Goal: Information Seeking & Learning: Compare options

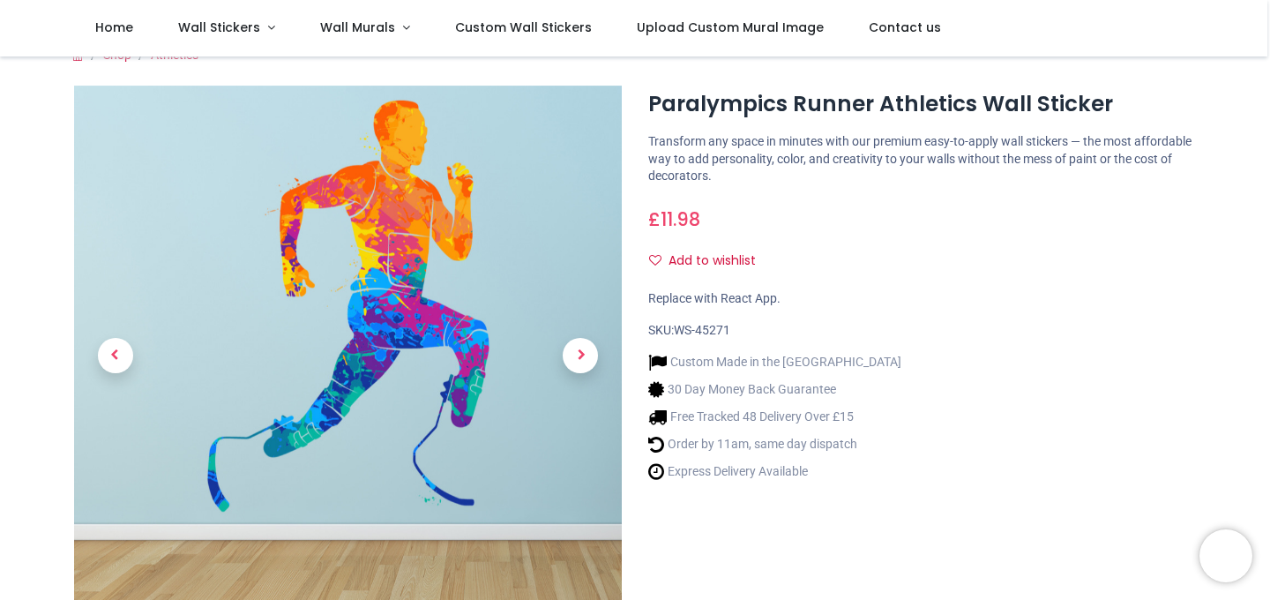
scroll to position [8, 0]
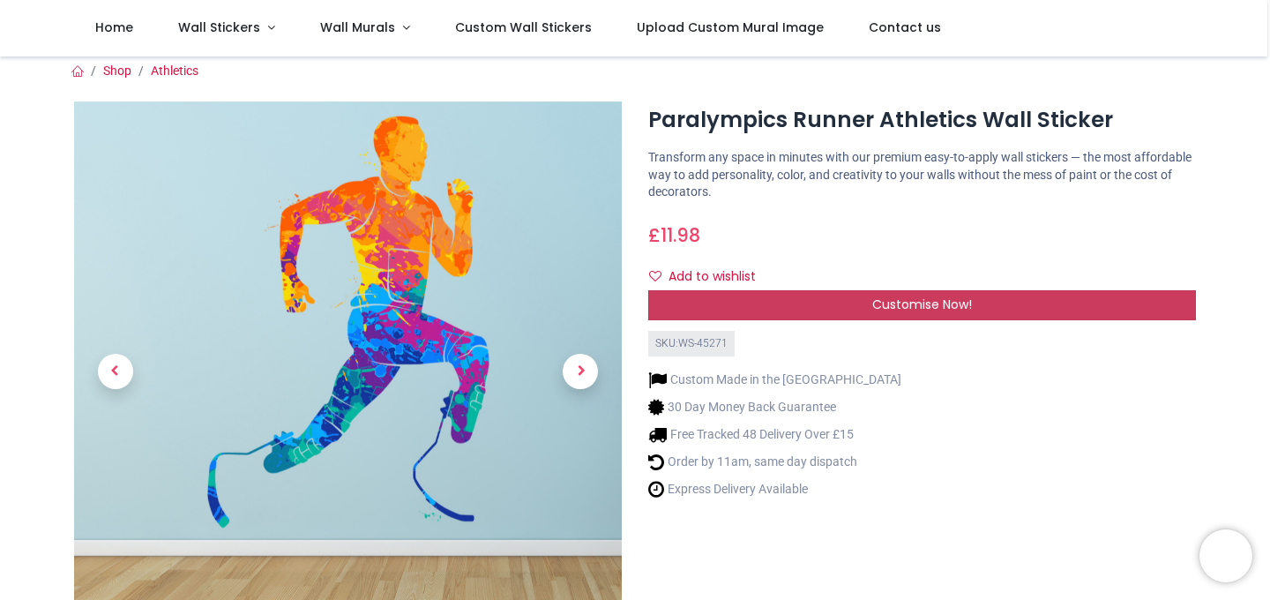
click at [779, 295] on div "Customise Now!" at bounding box center [922, 305] width 548 height 30
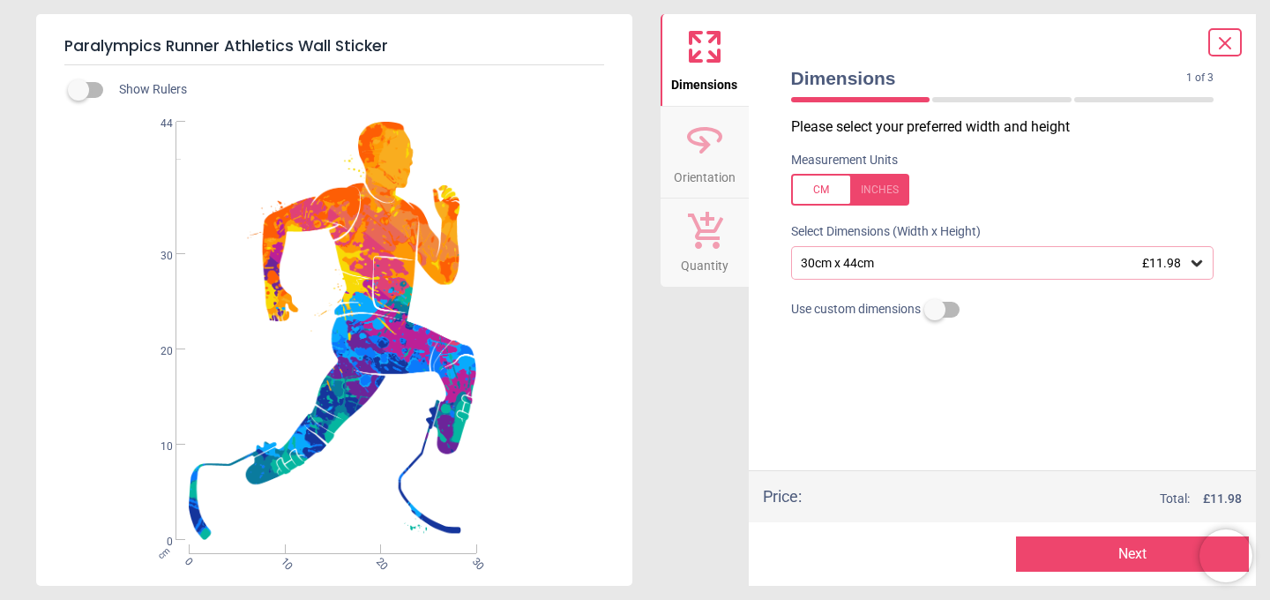
click at [843, 272] on div "30cm x 44cm £11.98" at bounding box center [1002, 263] width 423 height 34
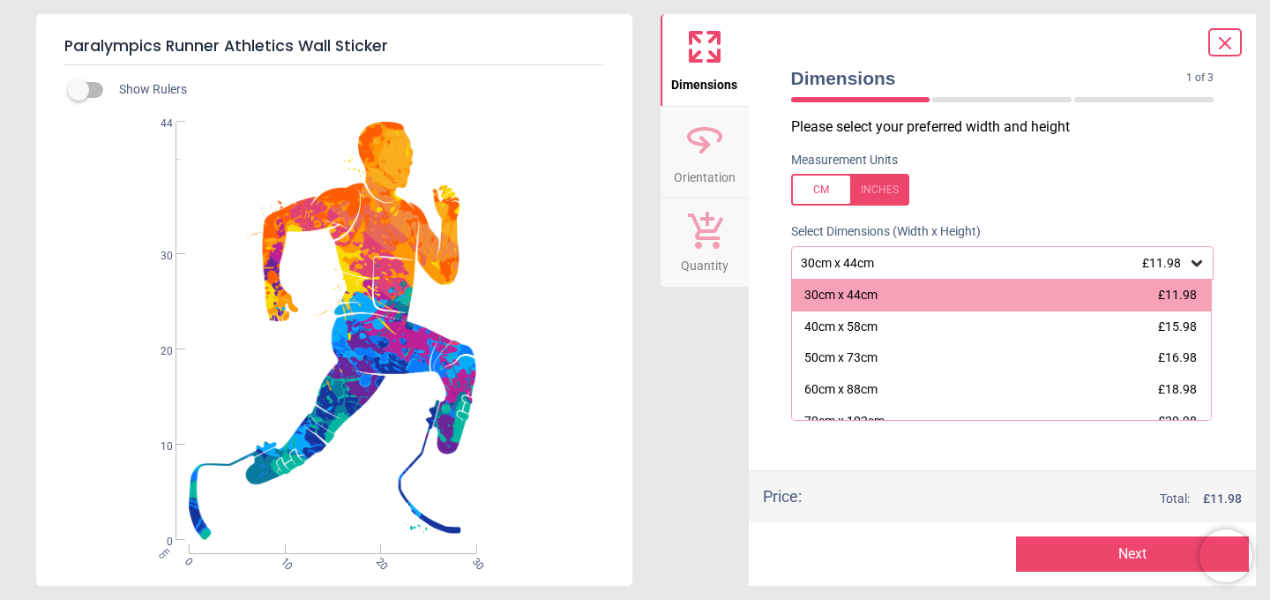
click at [843, 272] on div "30cm x 44cm £11.98" at bounding box center [1002, 263] width 423 height 34
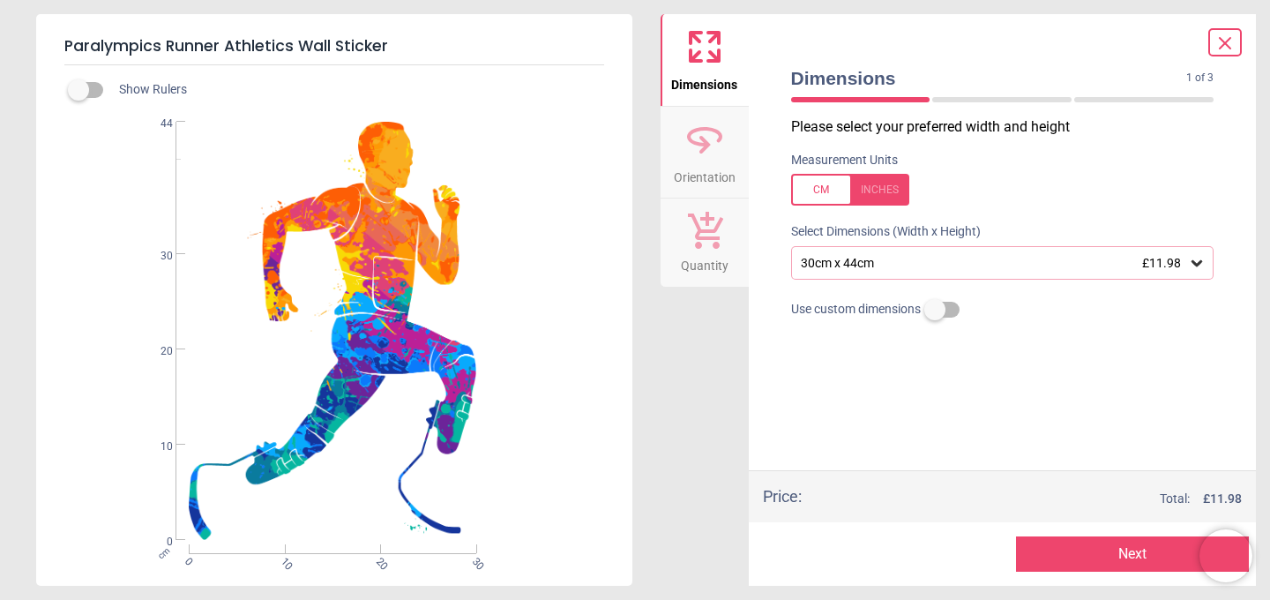
click at [78, 90] on label at bounding box center [78, 90] width 0 height 0
click at [836, 260] on div "30cm x 44cm £11.98" at bounding box center [994, 263] width 390 height 15
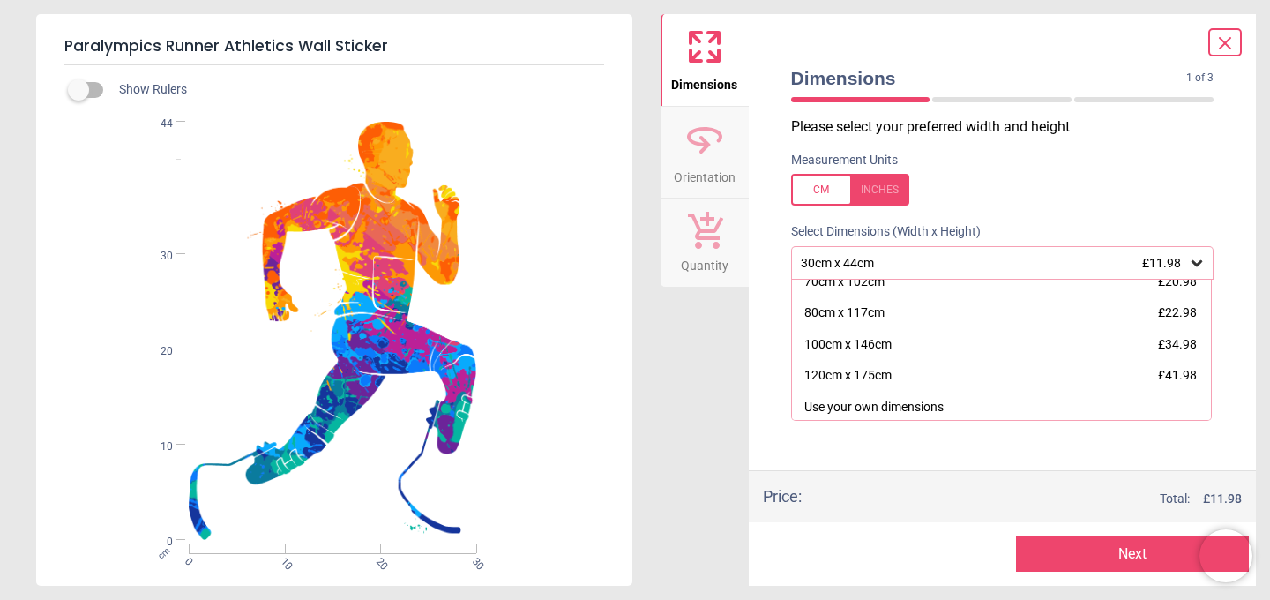
scroll to position [142, 0]
click at [1215, 44] on icon at bounding box center [1224, 43] width 21 height 21
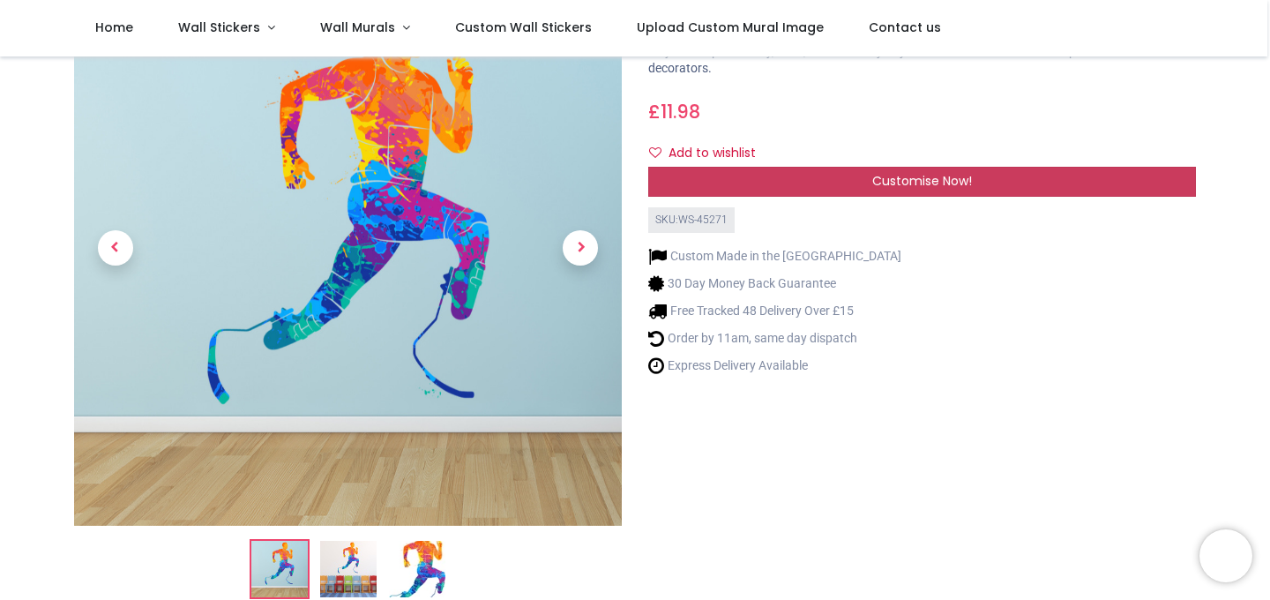
scroll to position [146, 0]
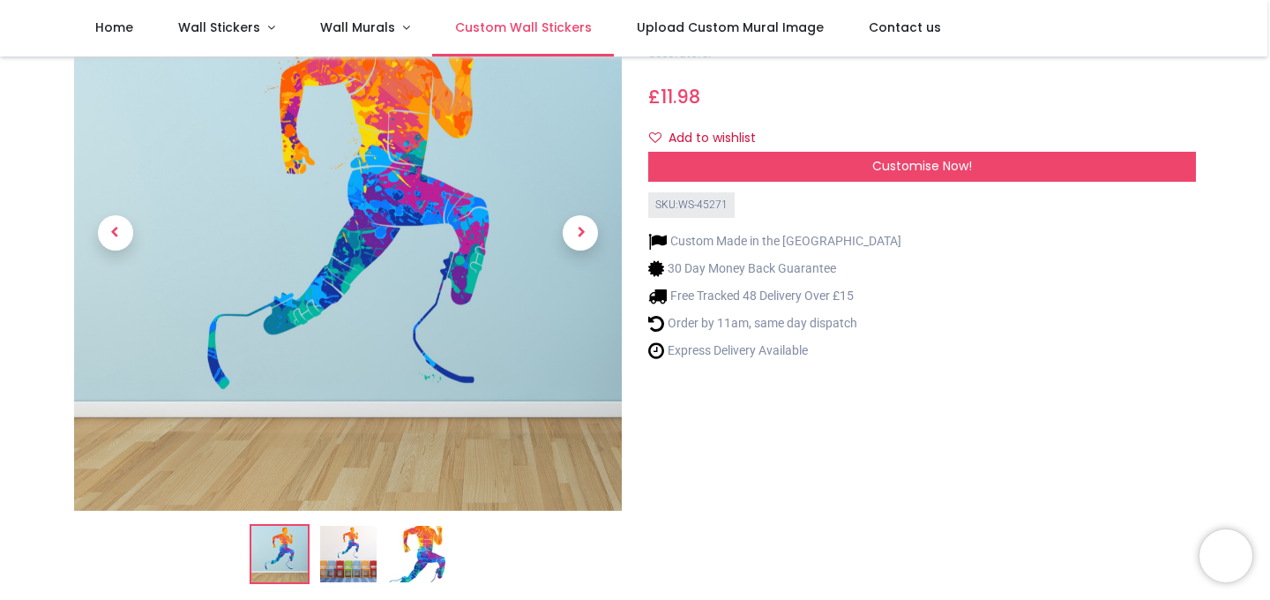
click at [524, 30] on span "Custom Wall Stickers" at bounding box center [523, 28] width 137 height 18
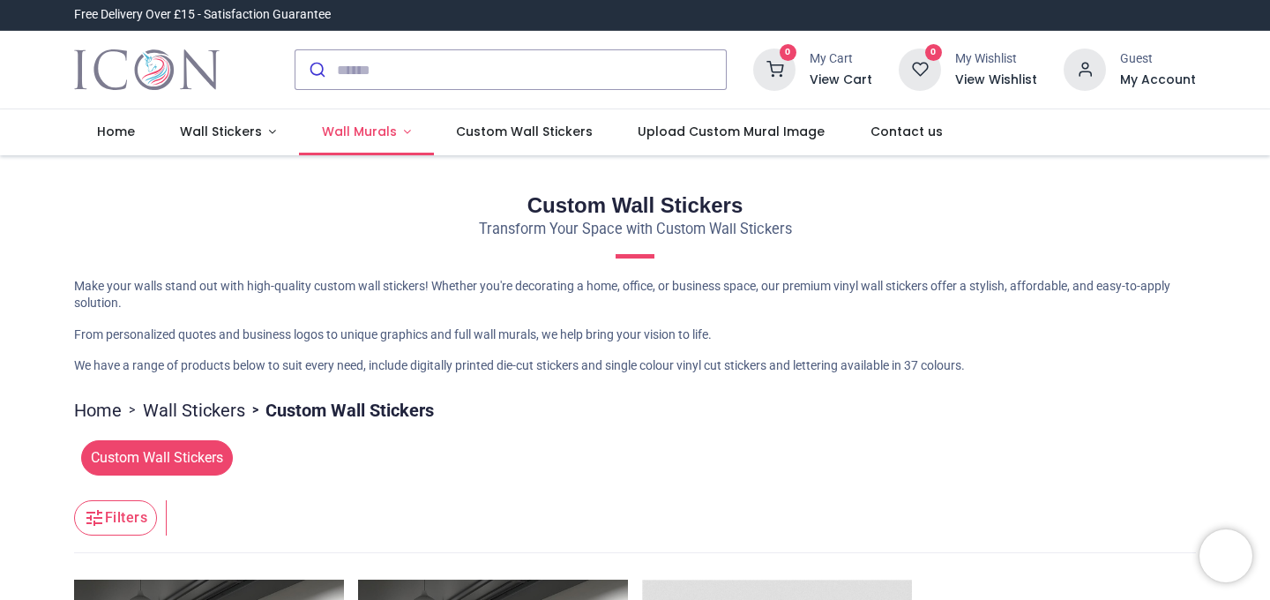
click at [346, 133] on span "Wall Murals" at bounding box center [359, 132] width 75 height 18
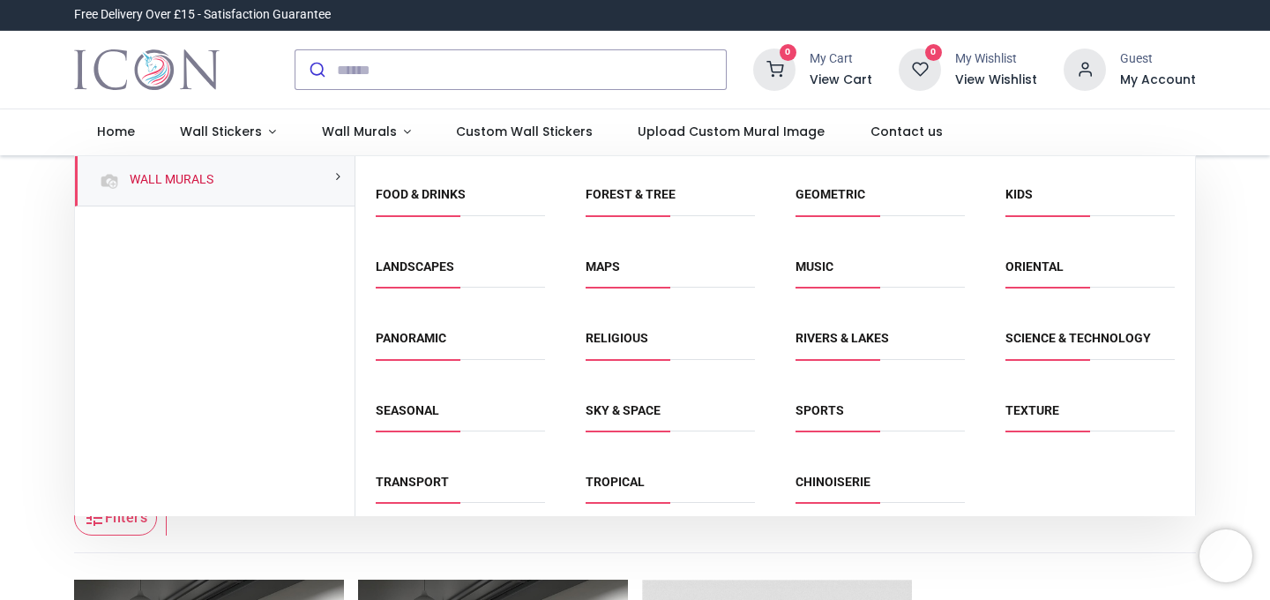
scroll to position [142, 0]
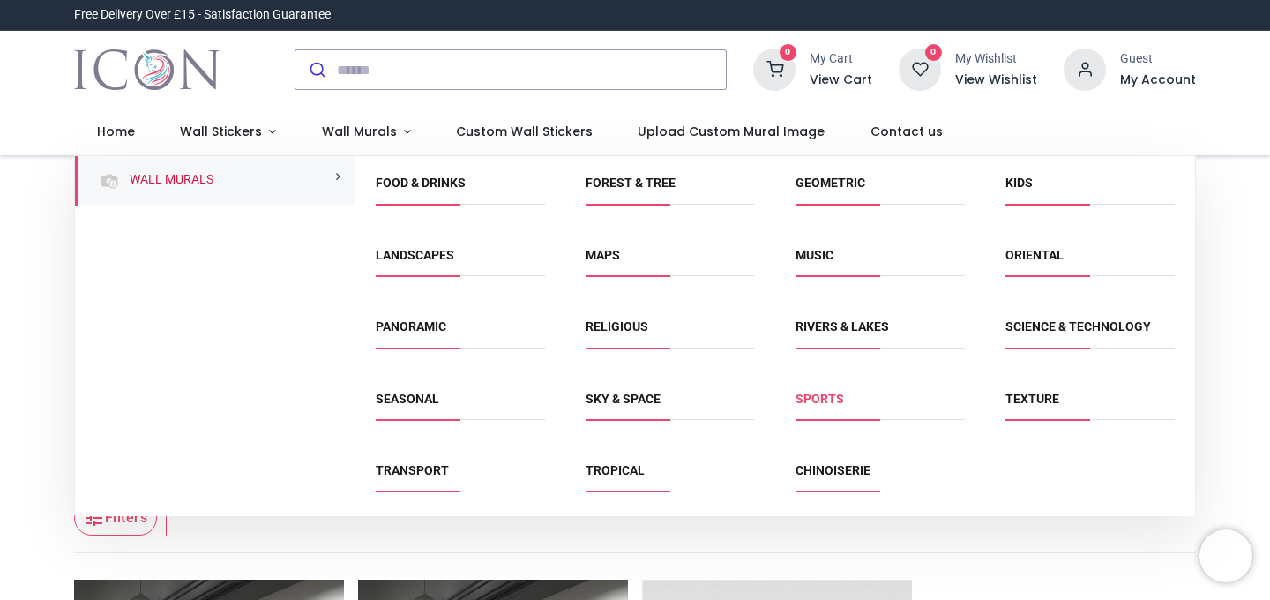
click at [813, 400] on link "Sports" at bounding box center [820, 399] width 49 height 14
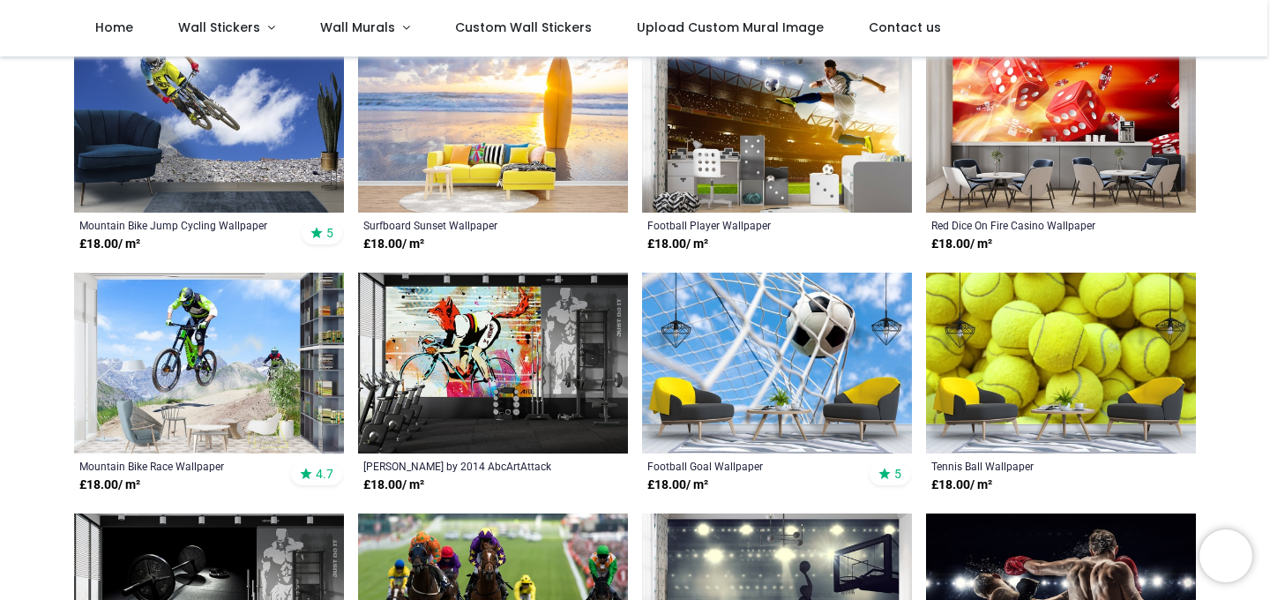
scroll to position [618, 0]
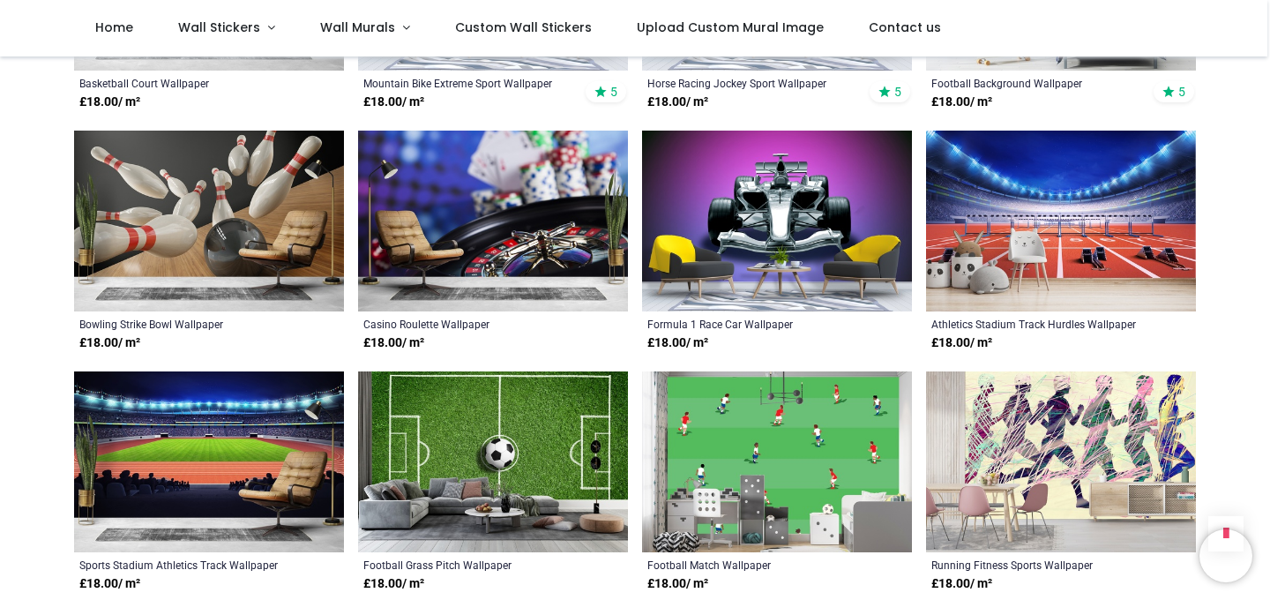
scroll to position [2404, 0]
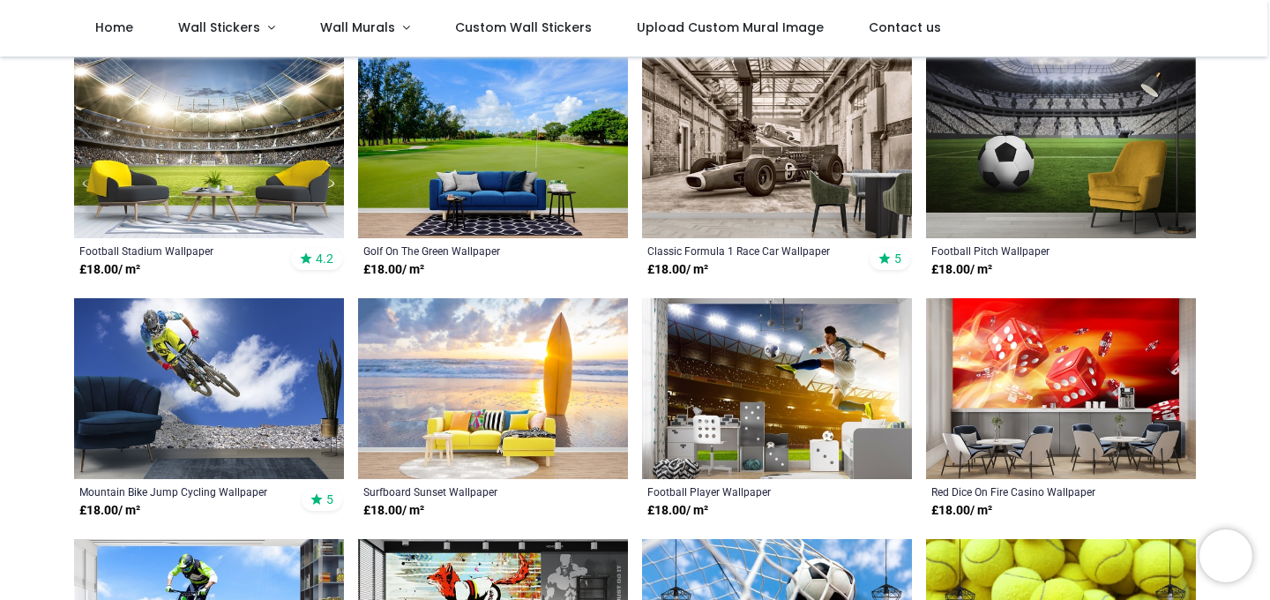
scroll to position [301, 0]
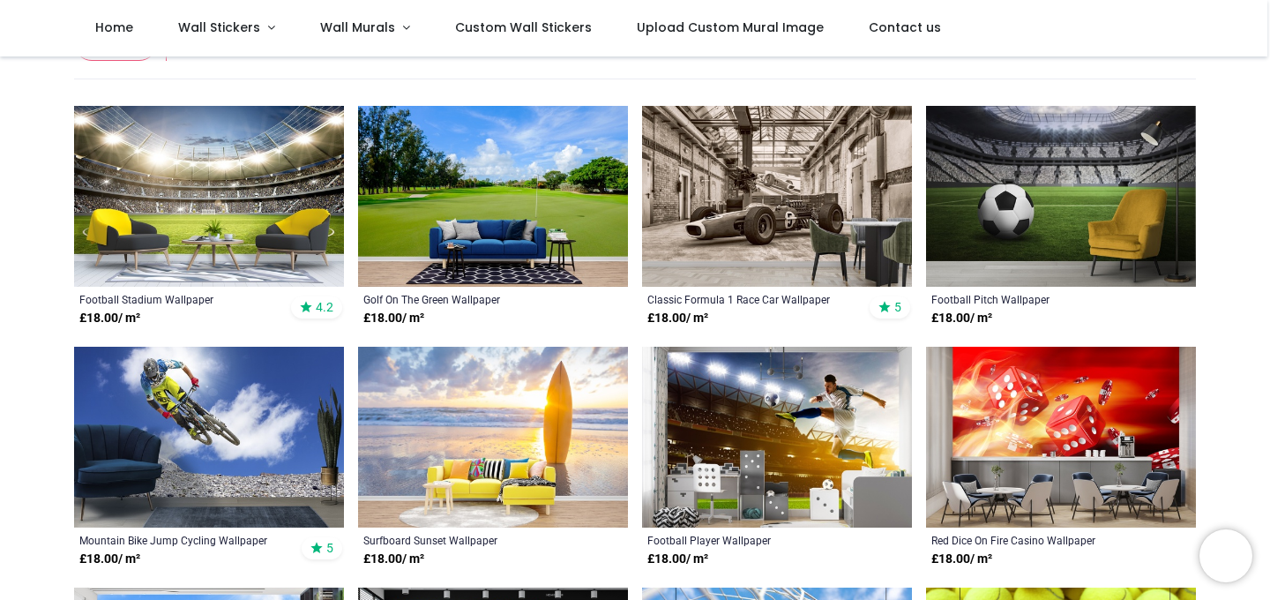
click at [212, 184] on img at bounding box center [209, 196] width 270 height 181
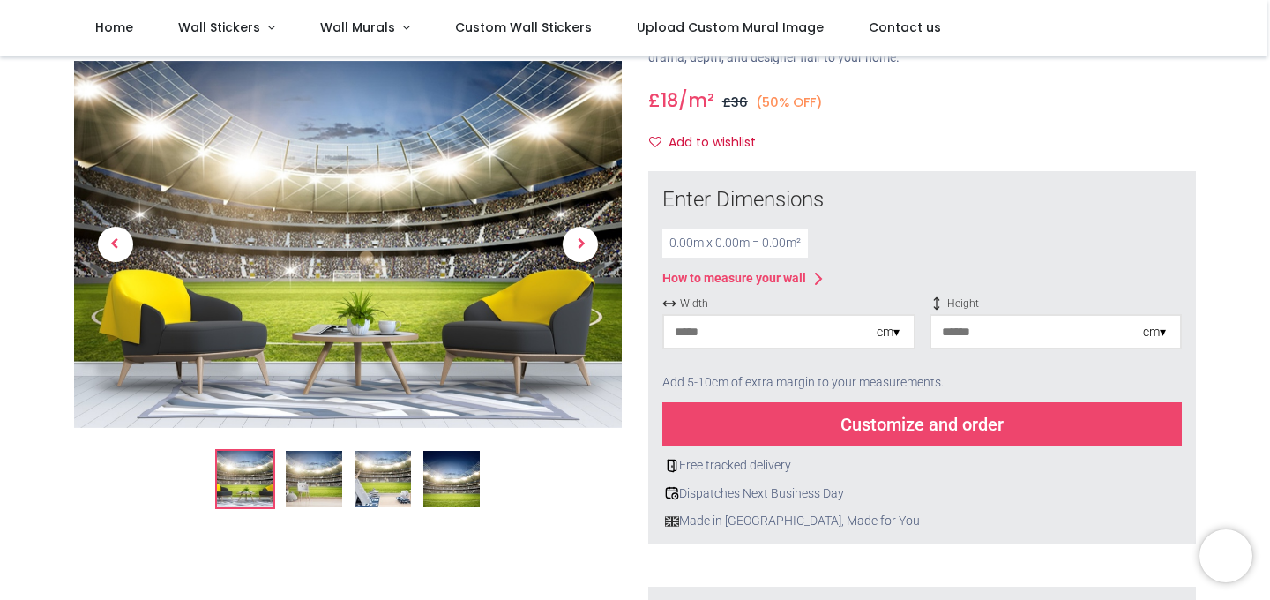
scroll to position [132, 0]
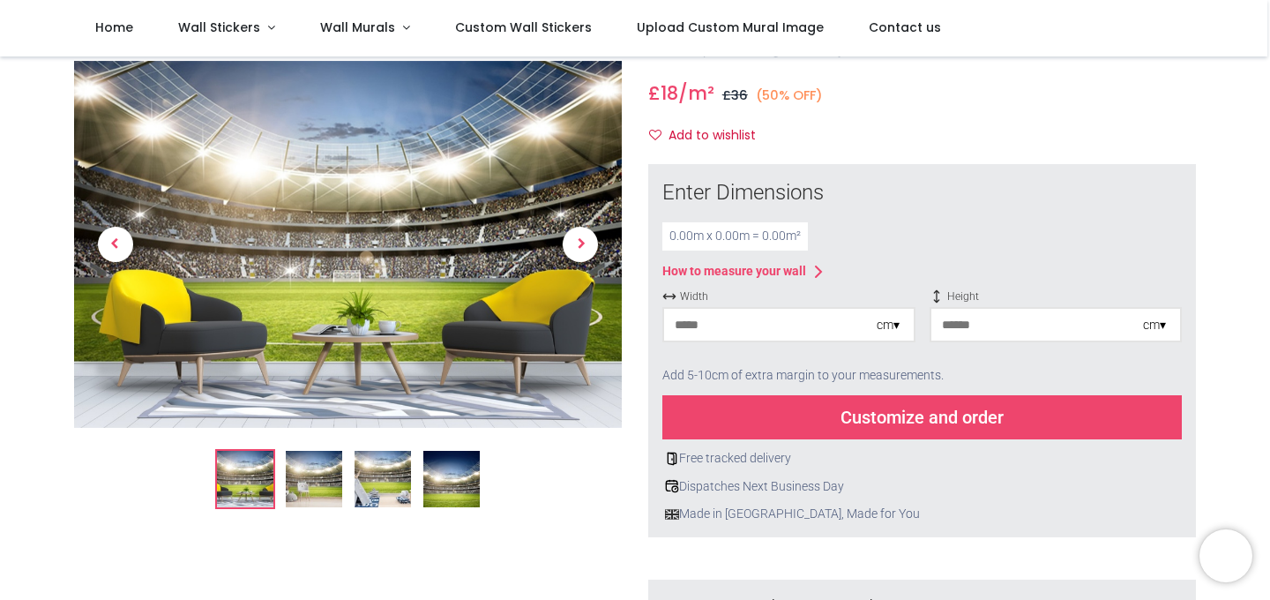
click at [796, 325] on input "number" at bounding box center [770, 325] width 213 height 32
click at [885, 329] on div "cm ▾" at bounding box center [888, 326] width 23 height 18
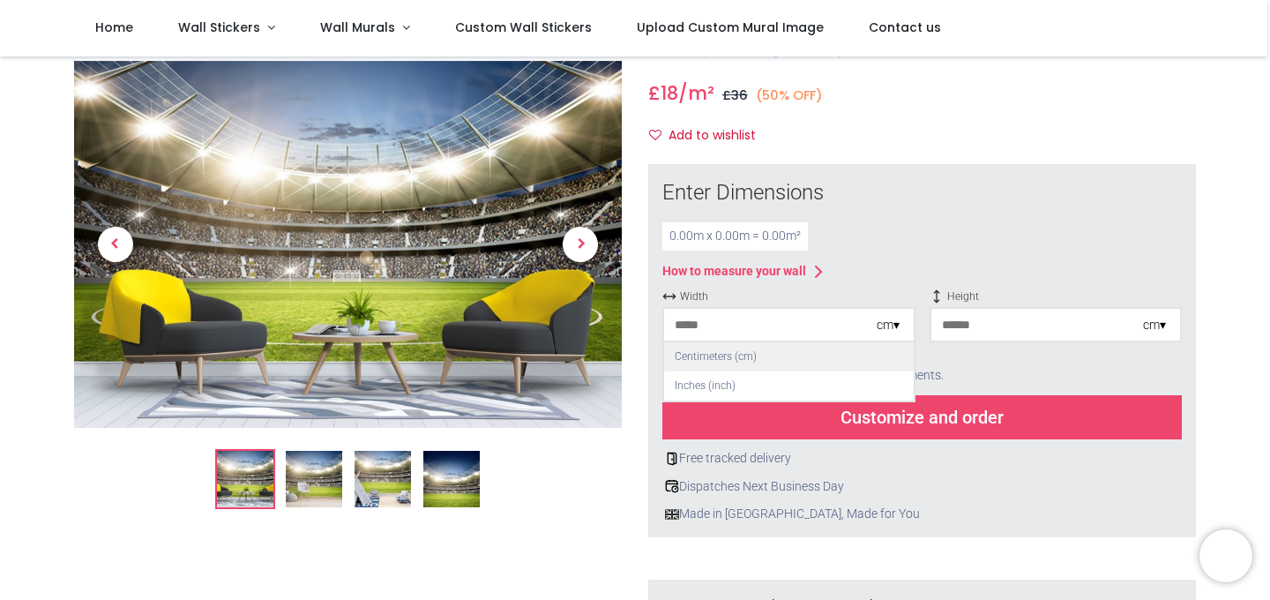
click at [783, 355] on div "Centimeters (cm)" at bounding box center [789, 356] width 250 height 29
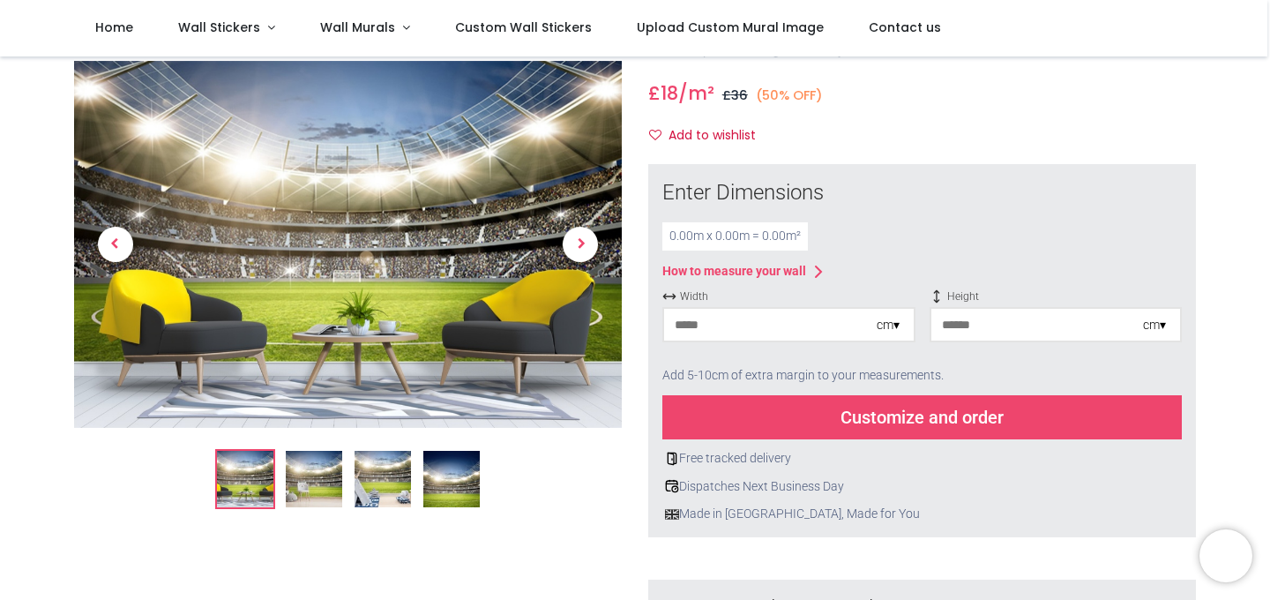
click at [732, 324] on input "number" at bounding box center [770, 325] width 213 height 32
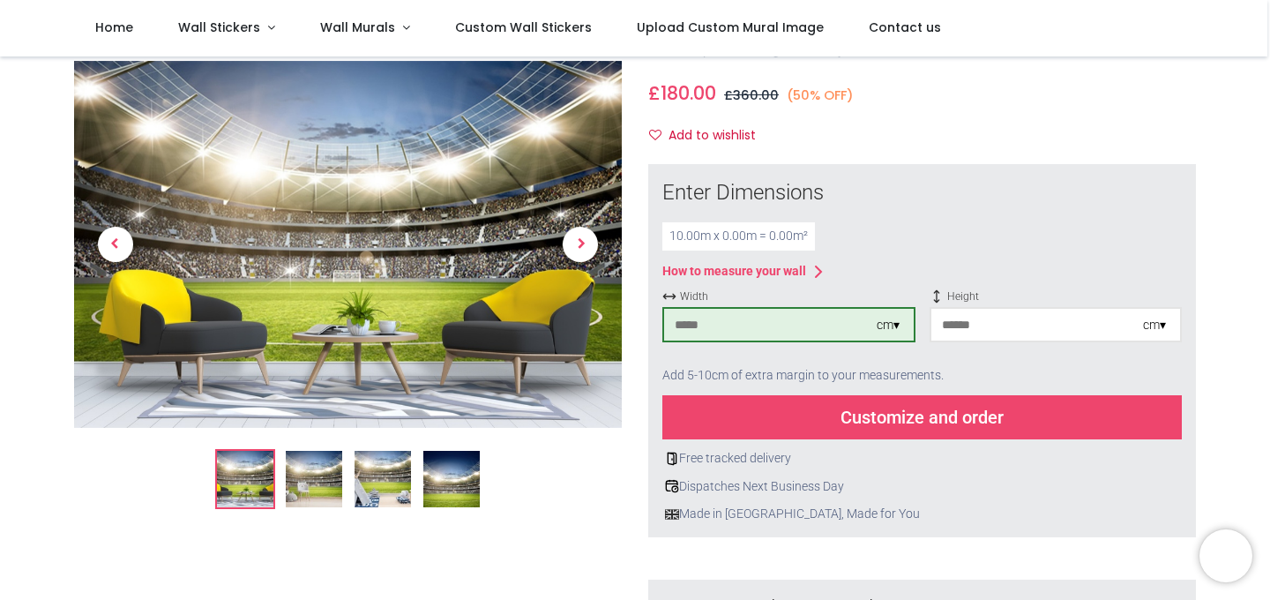
type input "****"
click at [1019, 328] on input "number" at bounding box center [1037, 325] width 213 height 32
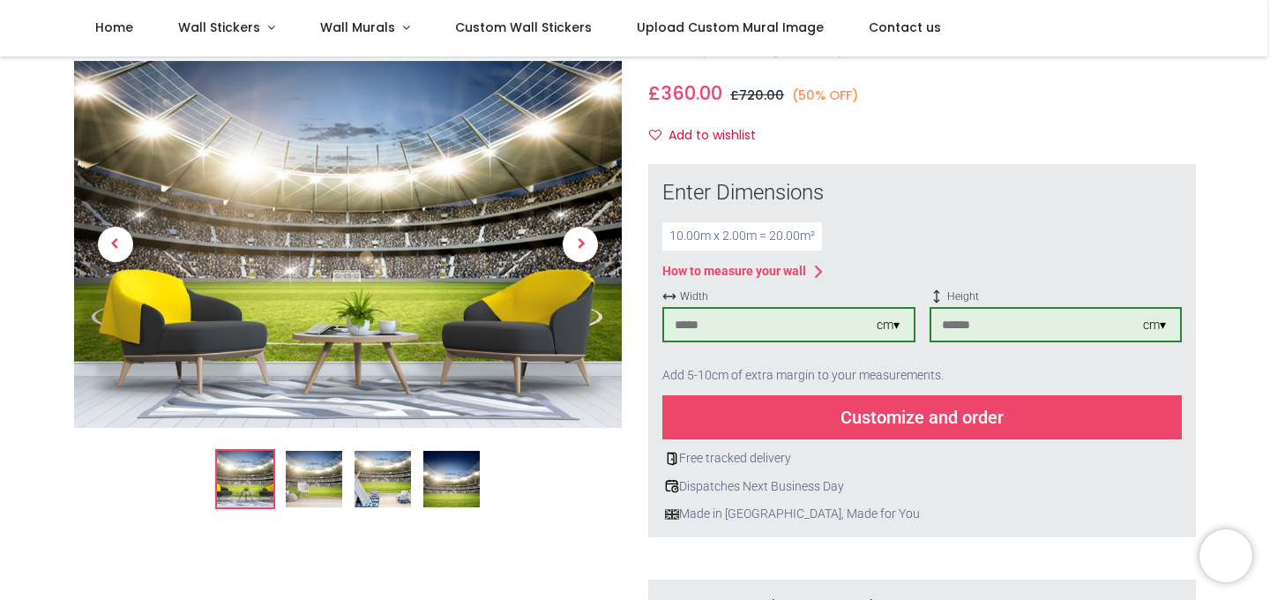
type input "***"
click at [1073, 244] on div "10.00 m x 2.00 m = 20.00 m²" at bounding box center [921, 236] width 519 height 28
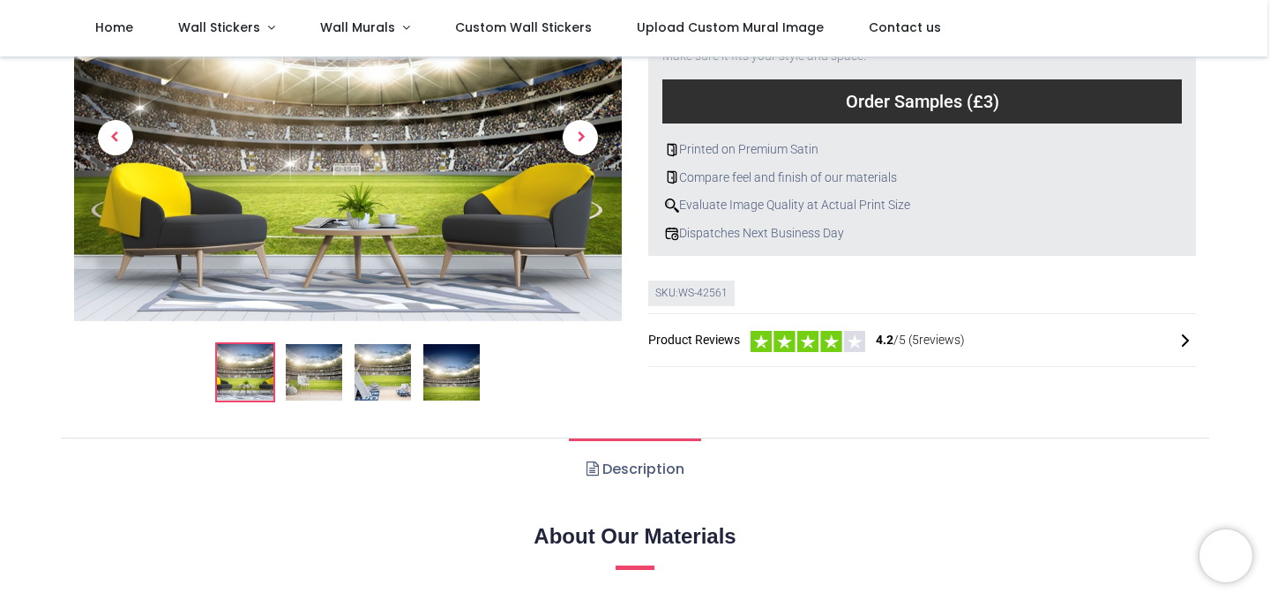
scroll to position [743, 0]
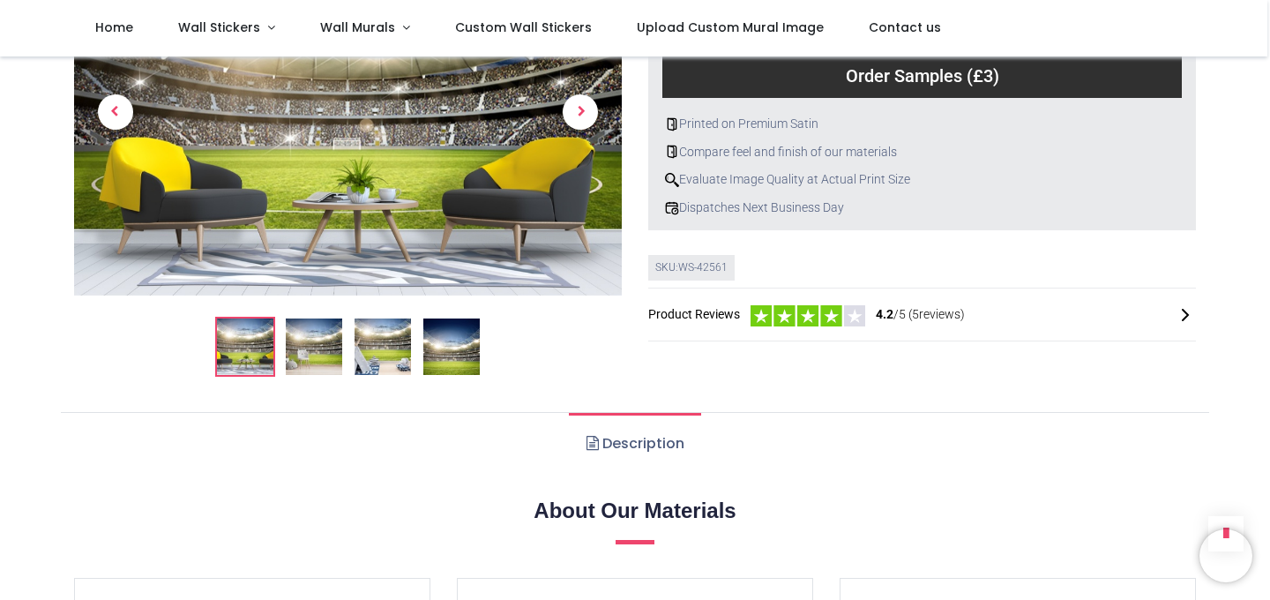
click at [384, 348] on img at bounding box center [383, 346] width 56 height 56
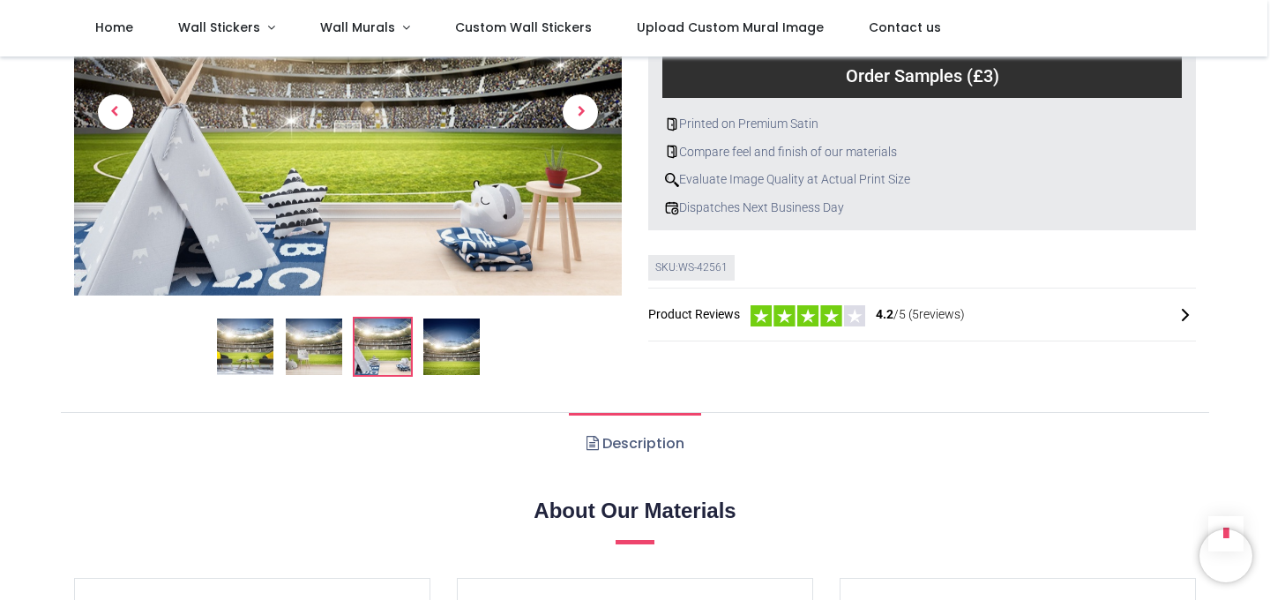
click at [291, 347] on img at bounding box center [314, 346] width 56 height 56
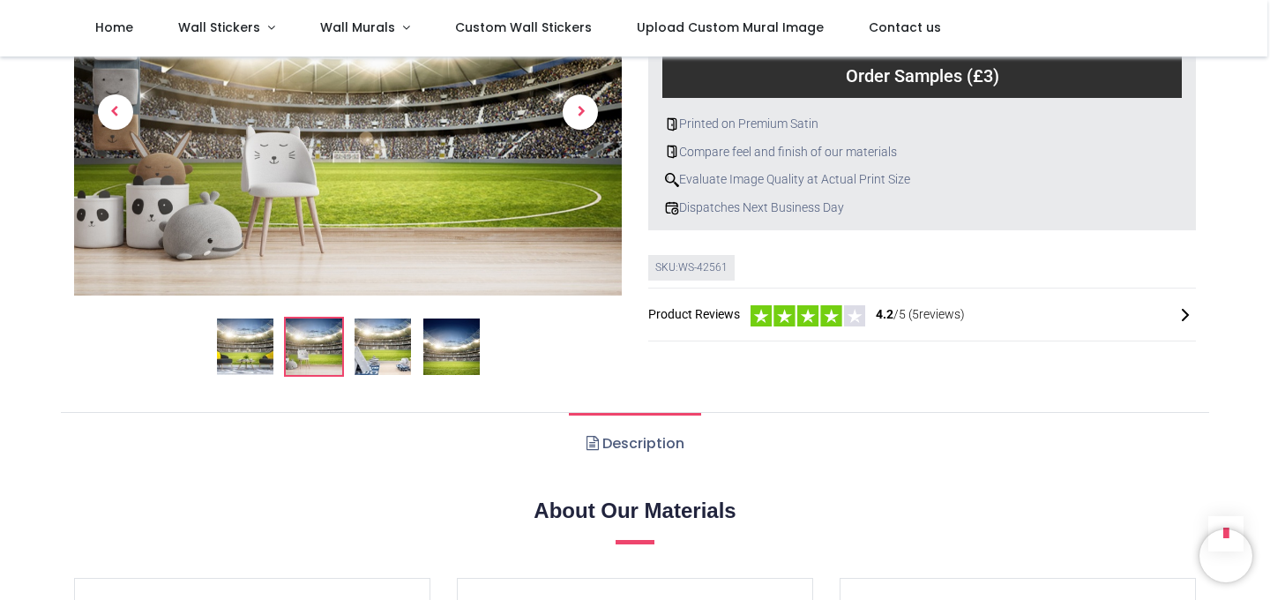
click at [398, 346] on img at bounding box center [383, 346] width 56 height 56
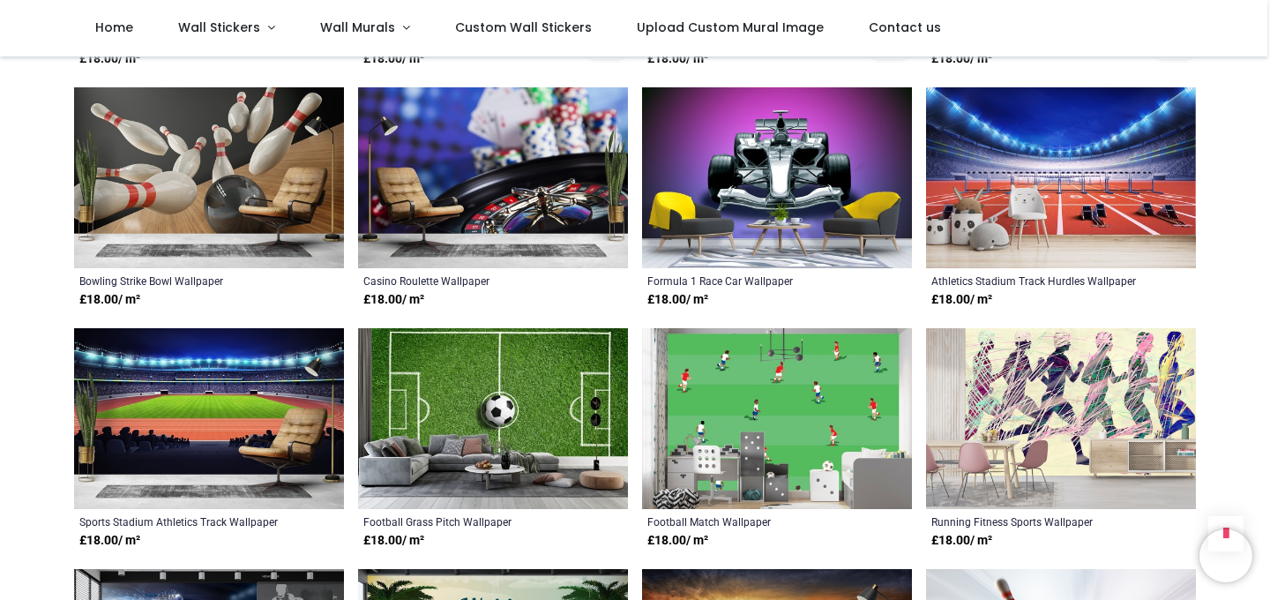
scroll to position [2423, 0]
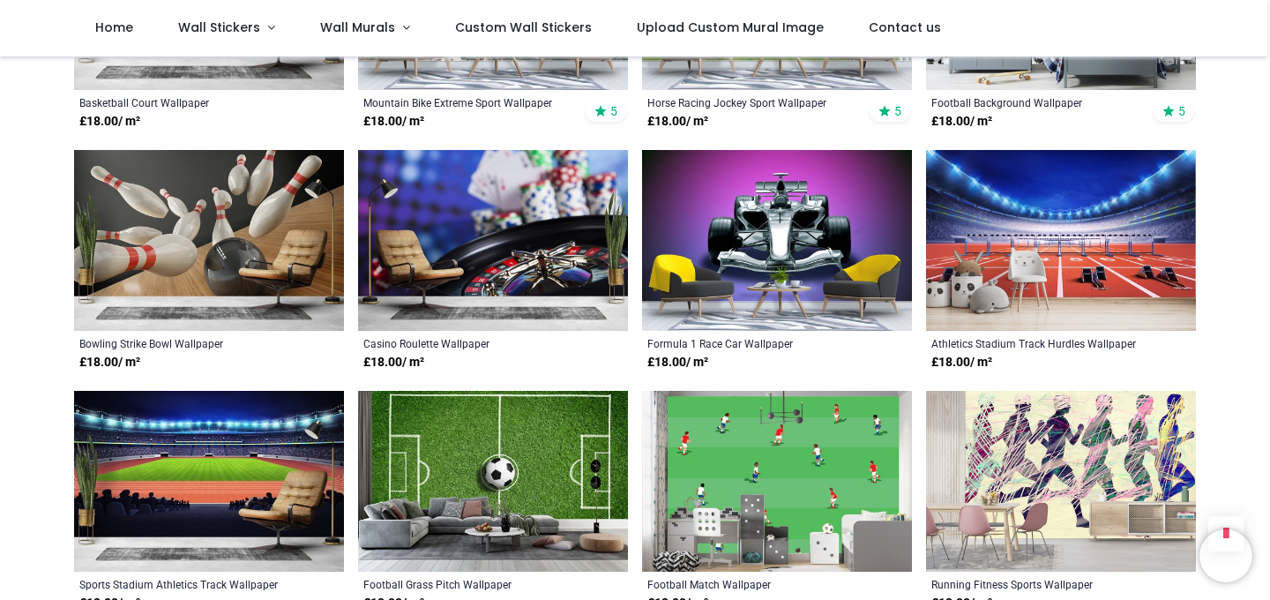
click at [1016, 213] on img at bounding box center [1061, 240] width 270 height 181
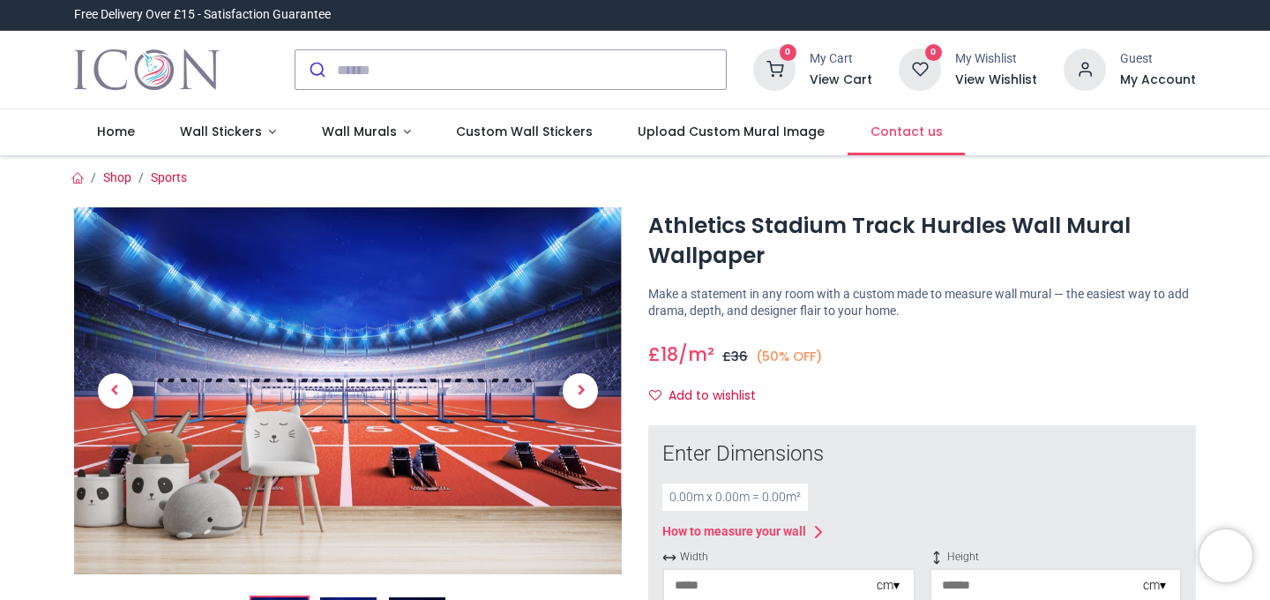
click at [887, 130] on span "Contact us" at bounding box center [906, 132] width 72 height 18
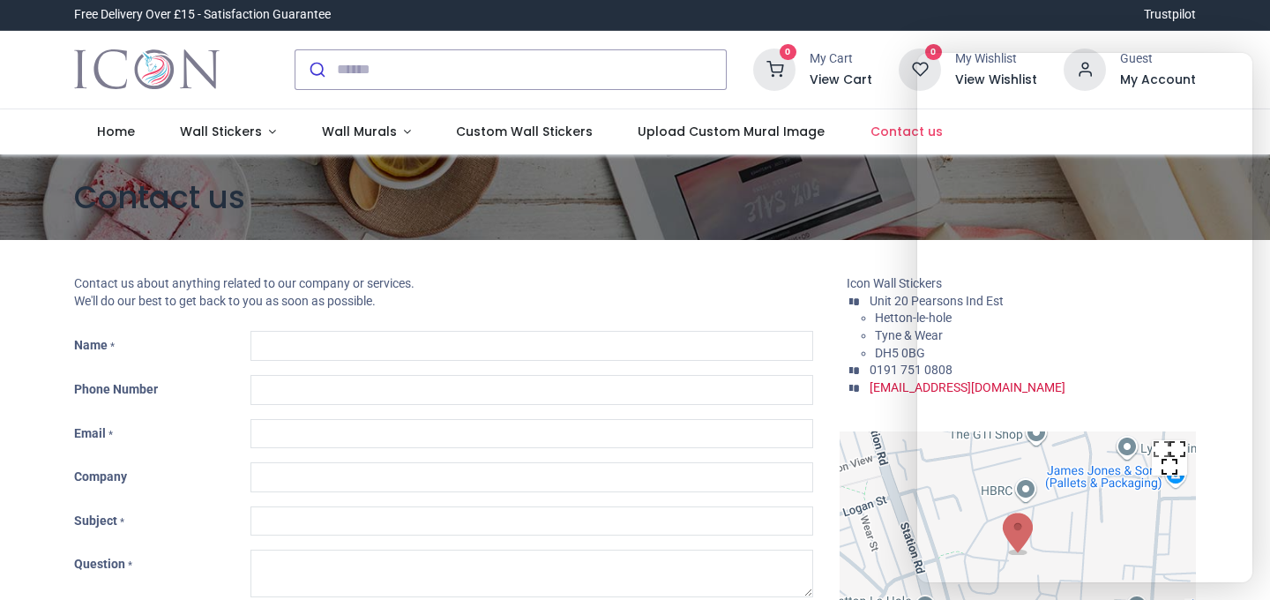
type input "**"
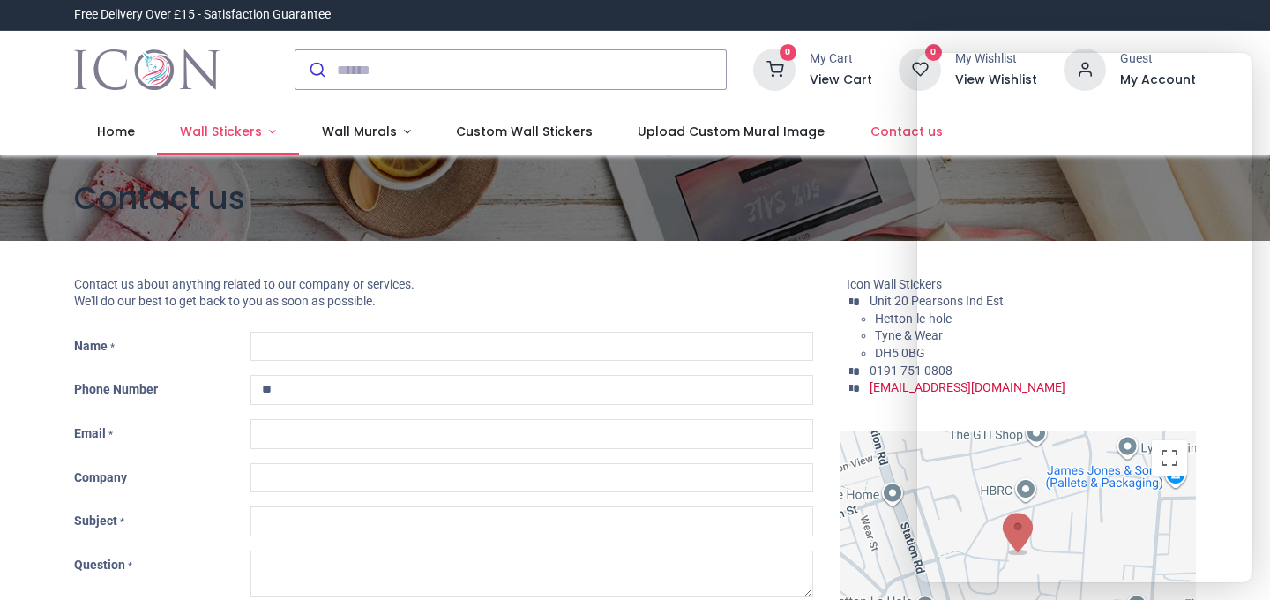
click at [233, 127] on span "Wall Stickers" at bounding box center [221, 132] width 82 height 18
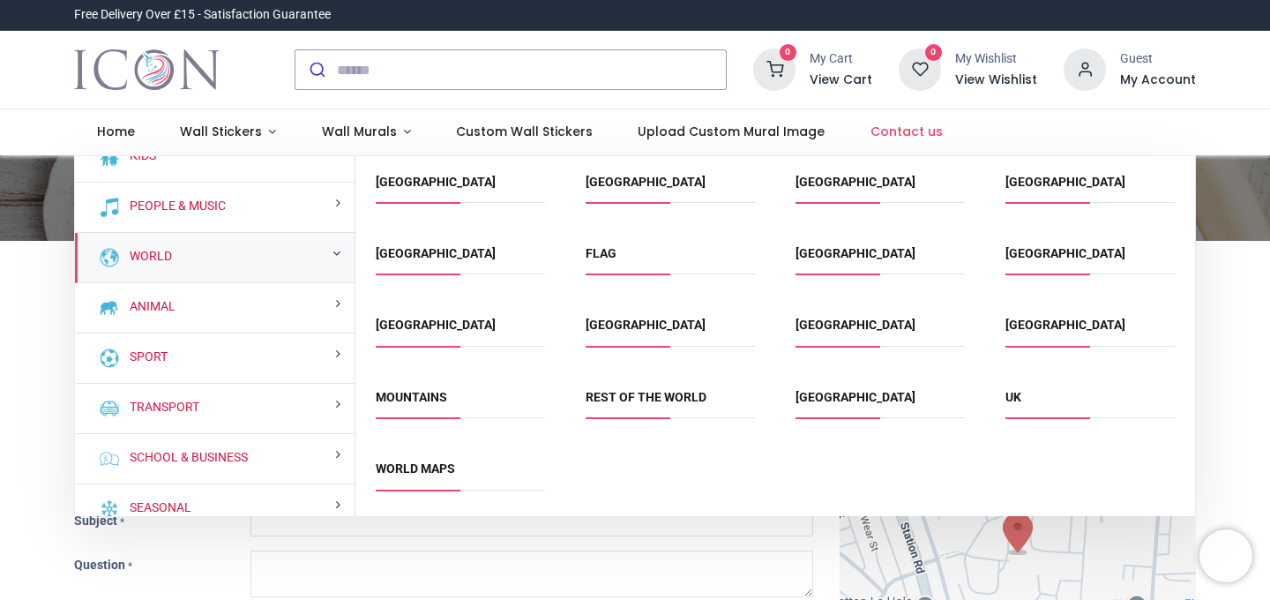
scroll to position [143, 0]
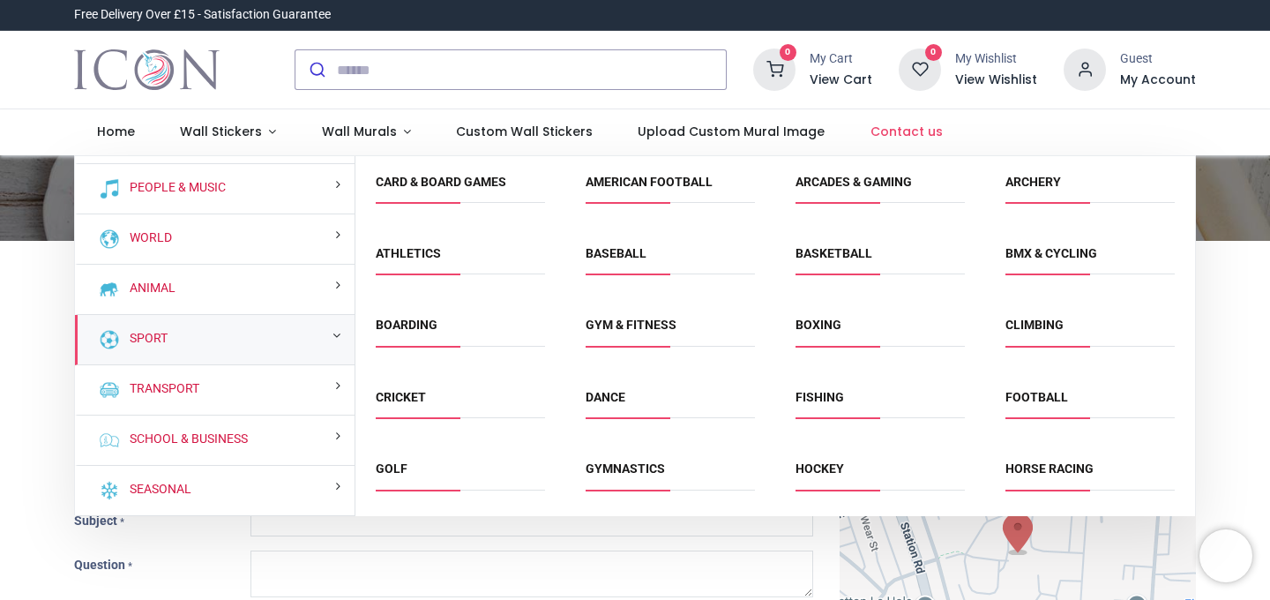
click at [213, 340] on div "Sport" at bounding box center [215, 340] width 280 height 50
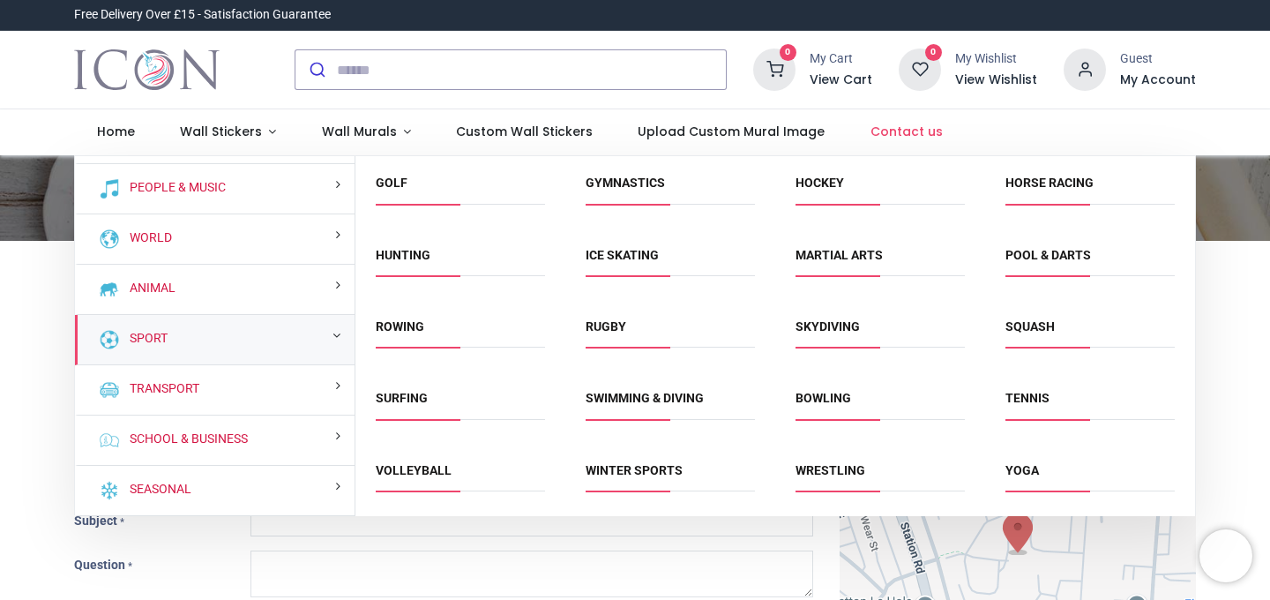
scroll to position [0, 0]
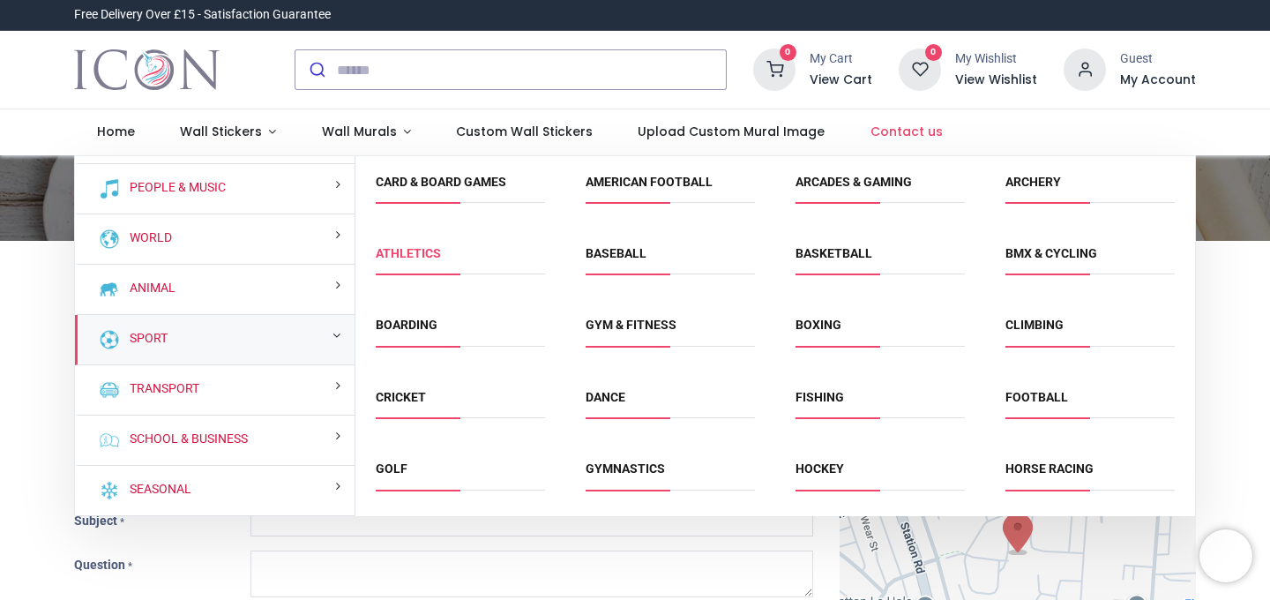
click at [413, 255] on link "Athletics" at bounding box center [408, 253] width 65 height 14
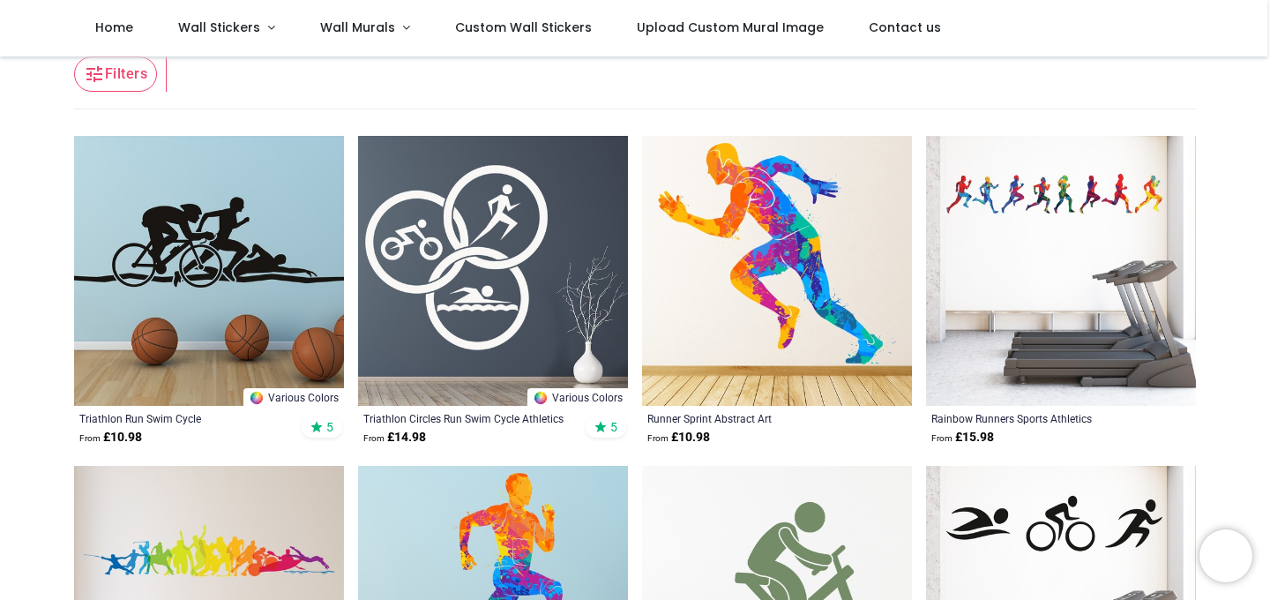
scroll to position [338, 0]
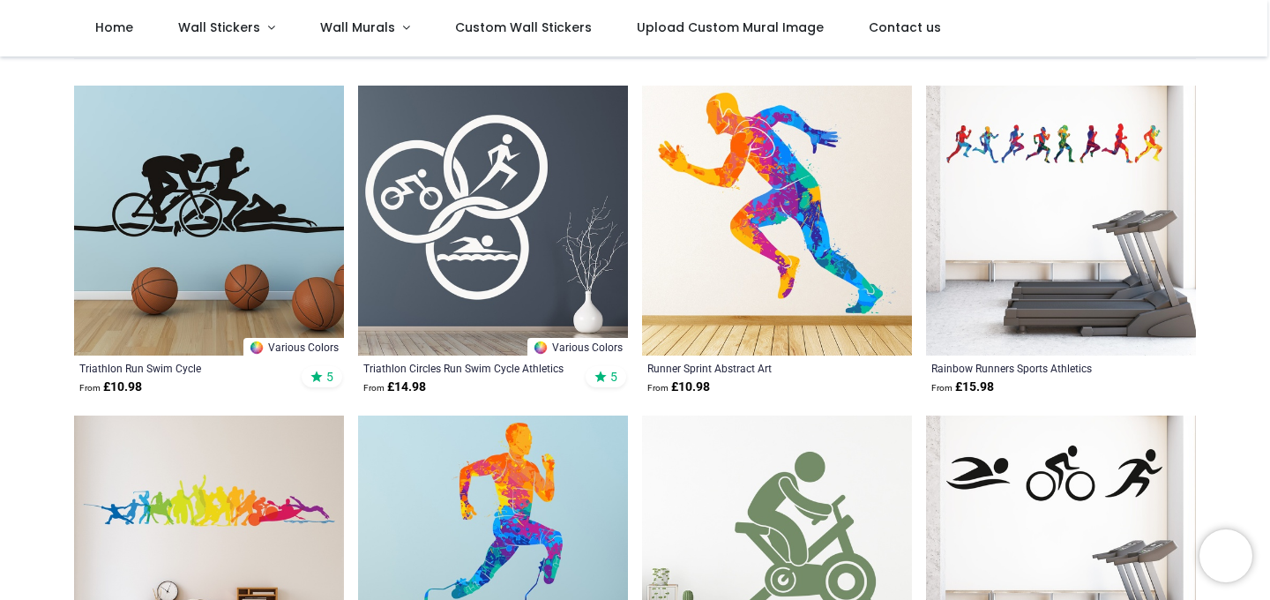
click at [1011, 144] on img at bounding box center [1061, 221] width 270 height 270
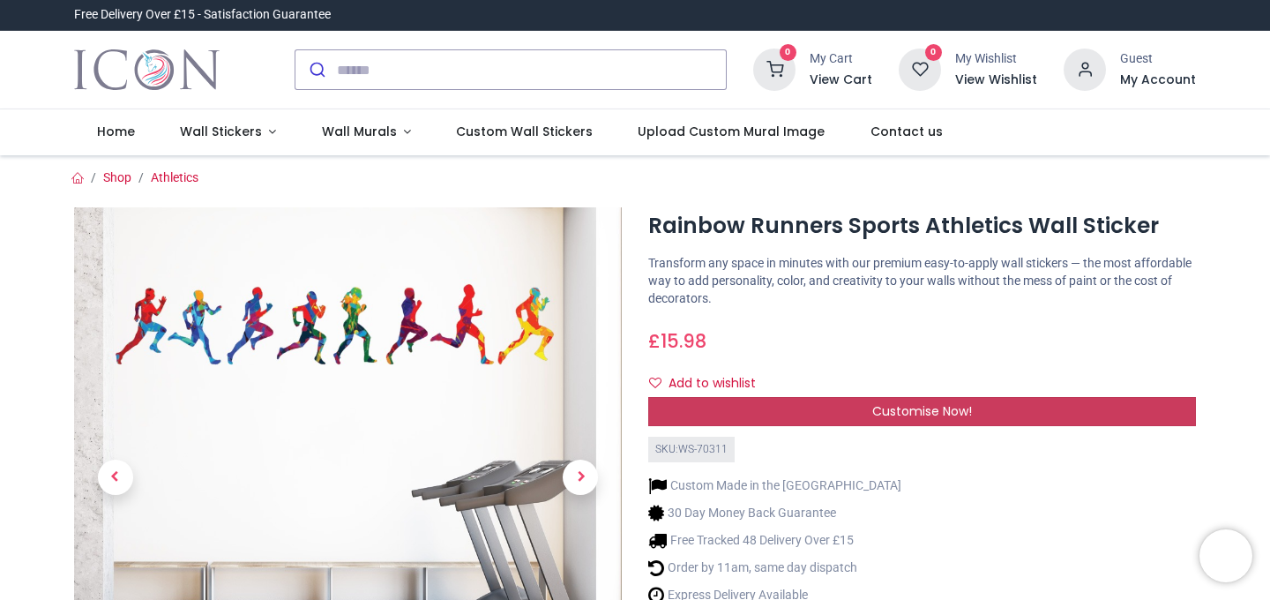
click at [801, 411] on div "Customise Now!" at bounding box center [922, 412] width 548 height 30
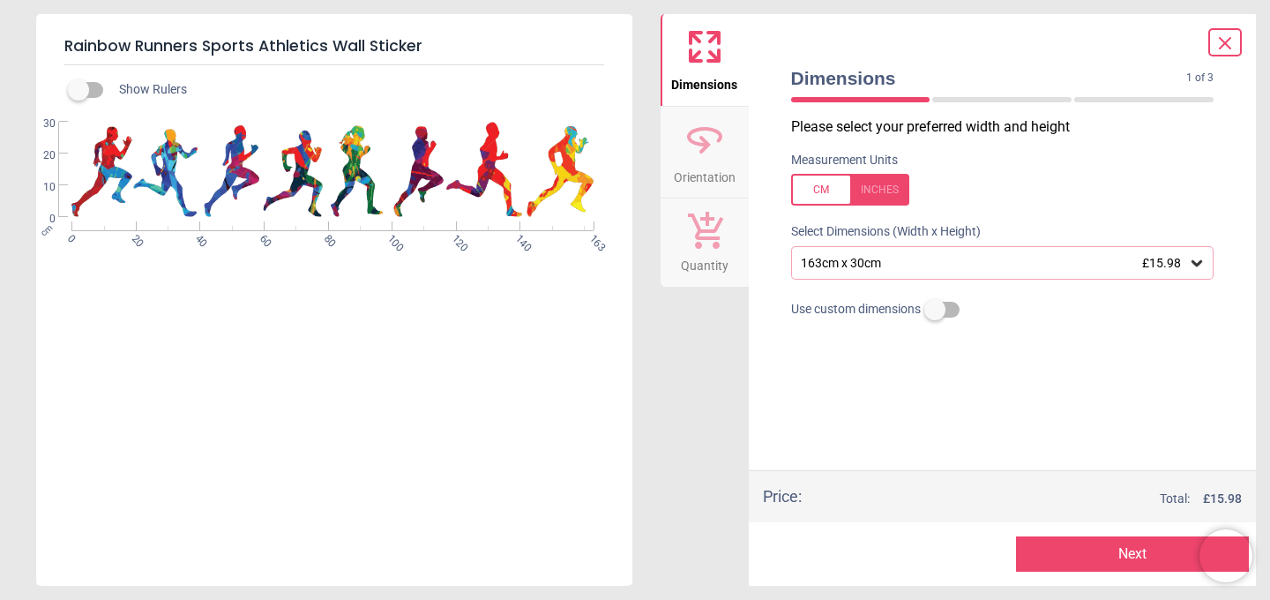
click at [865, 259] on div "163cm x 30cm £15.98" at bounding box center [994, 263] width 390 height 15
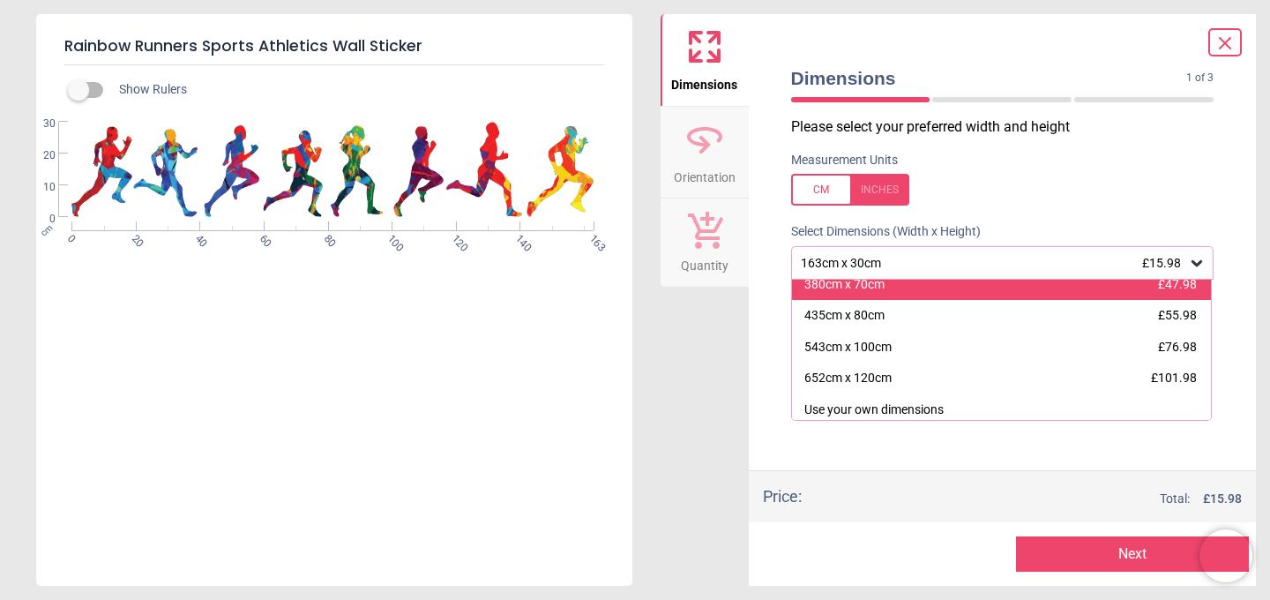
scroll to position [142, 0]
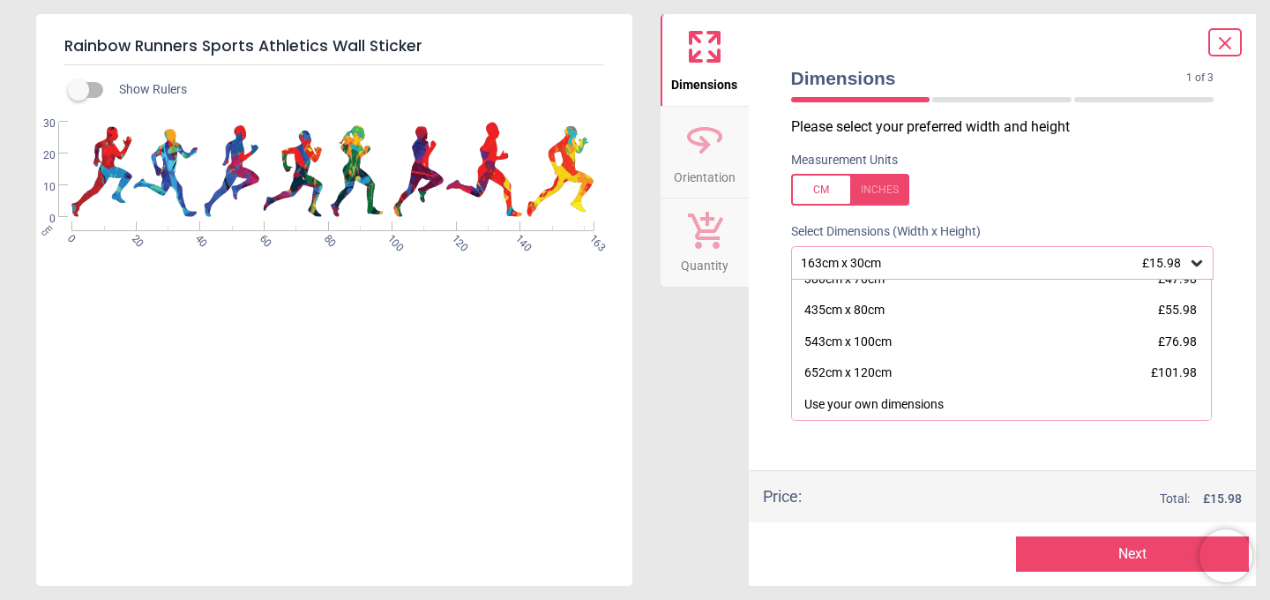
click at [761, 358] on div "Dimensions 1 of 3 1 of 4 Please select your preferred width and height Measurem…" at bounding box center [1003, 299] width 508 height 571
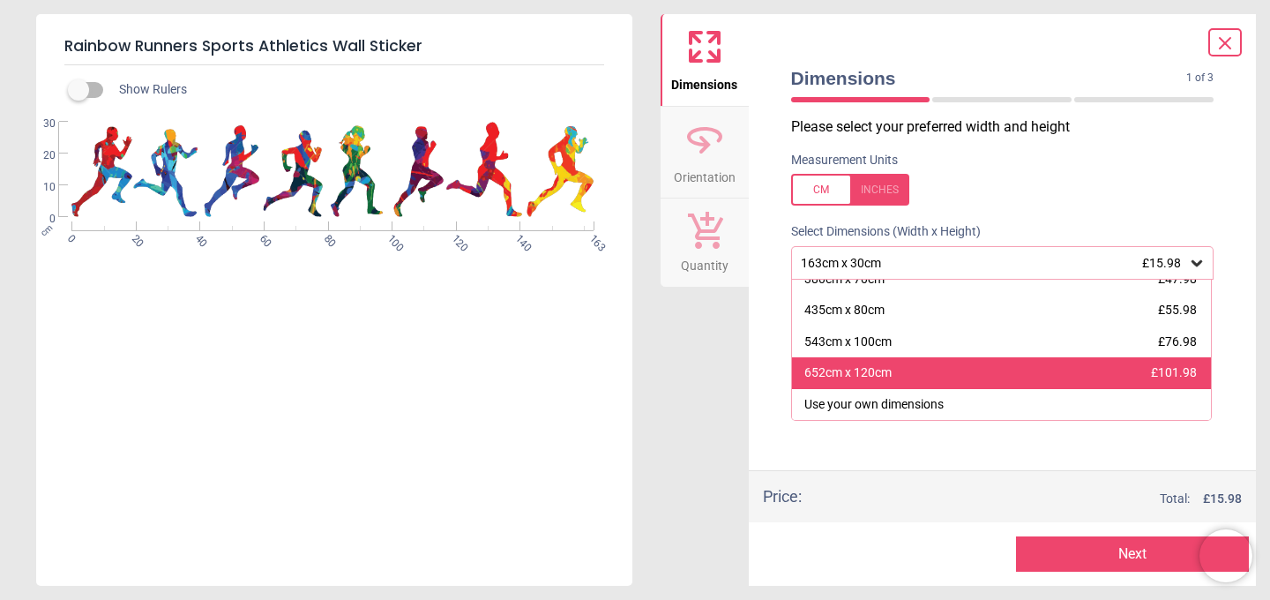
click at [872, 377] on div "652cm x 120cm" at bounding box center [847, 373] width 87 height 18
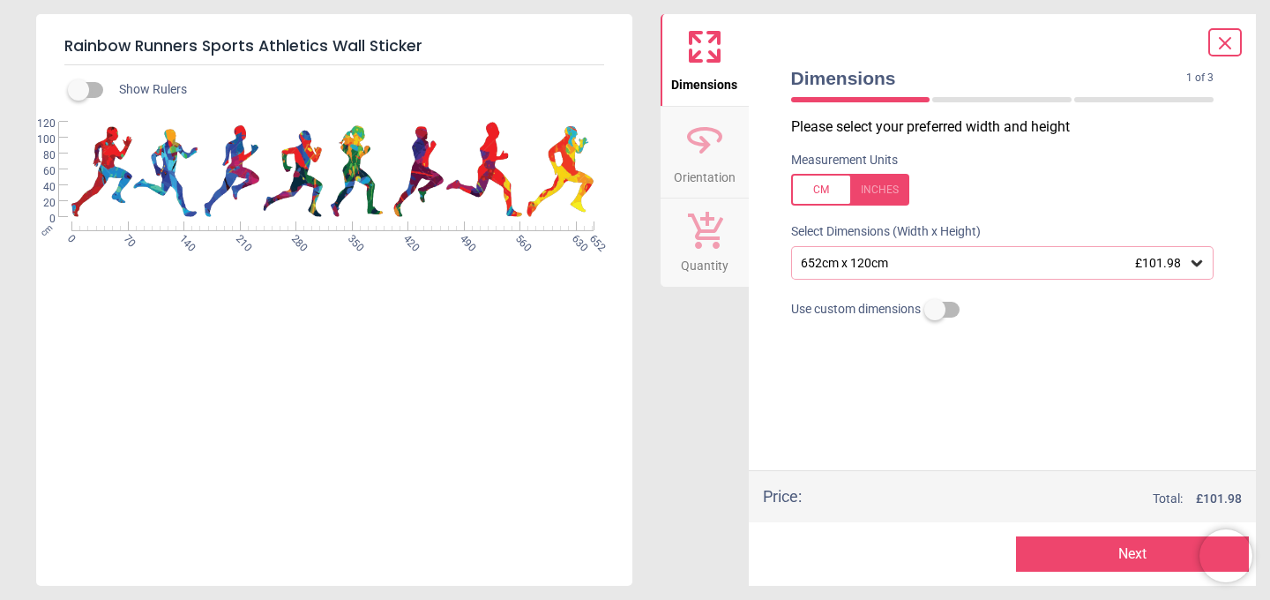
click at [700, 374] on div "Dimensions Orientation Quantity" at bounding box center [705, 299] width 88 height 571
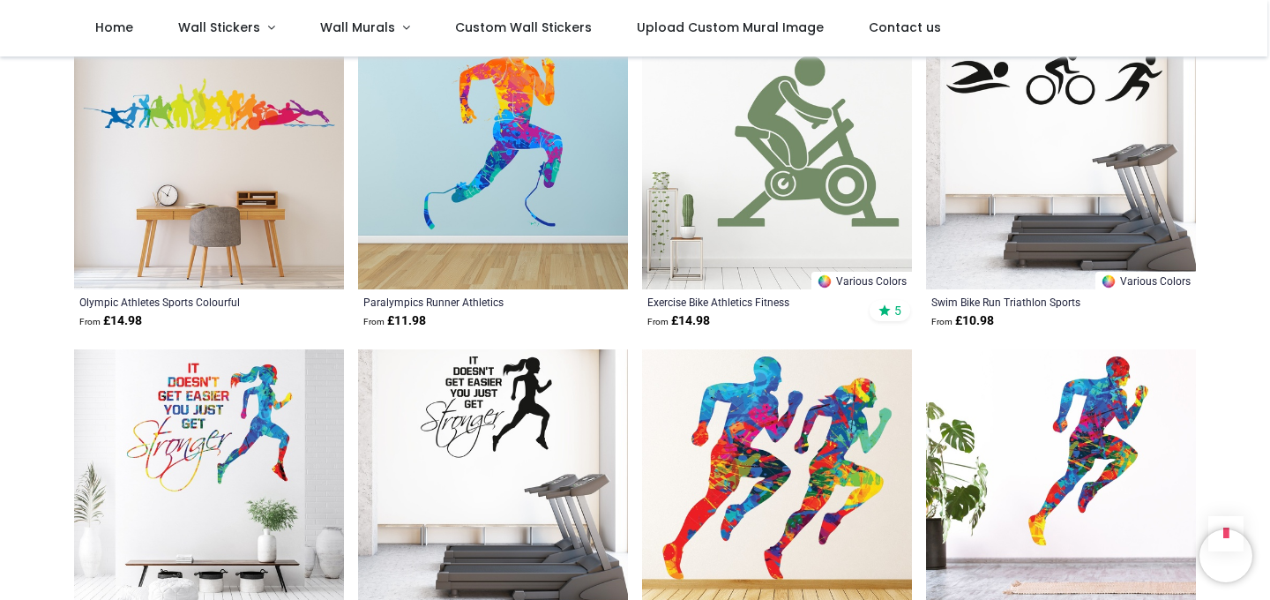
scroll to position [732, 0]
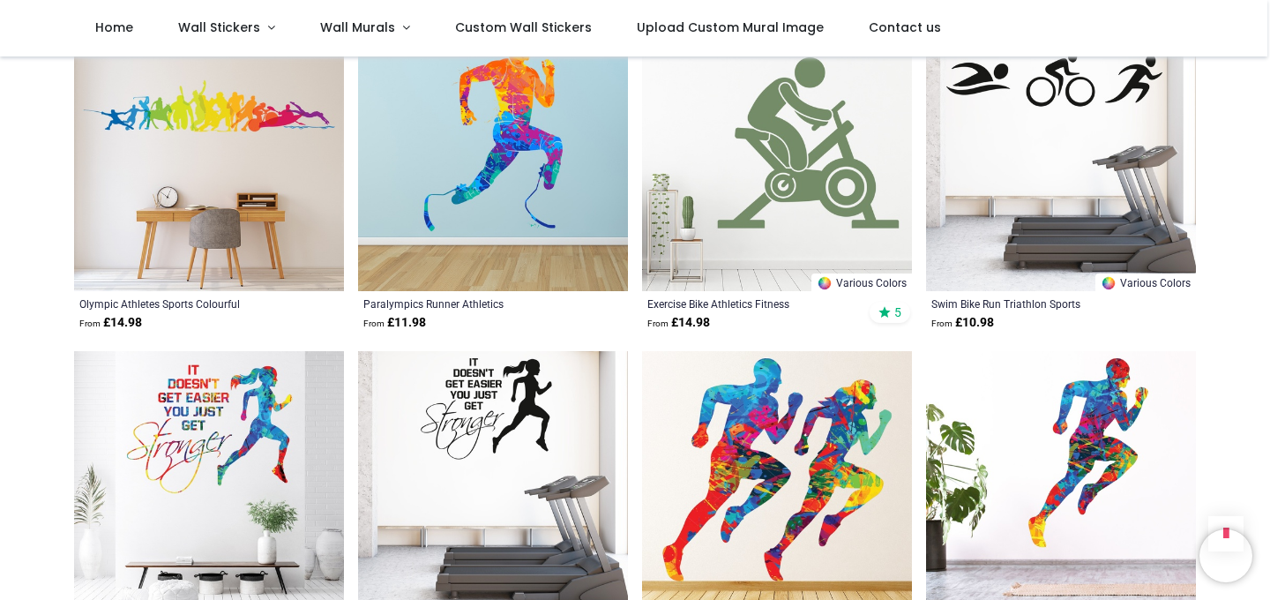
click at [221, 119] on img at bounding box center [209, 156] width 270 height 270
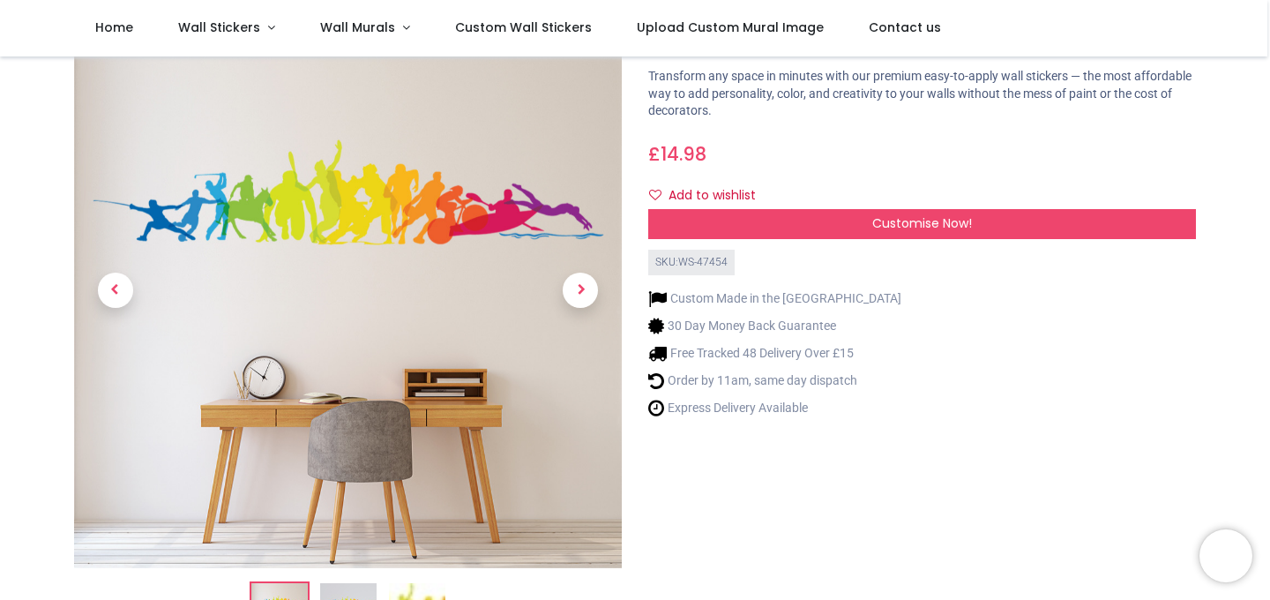
scroll to position [90, 0]
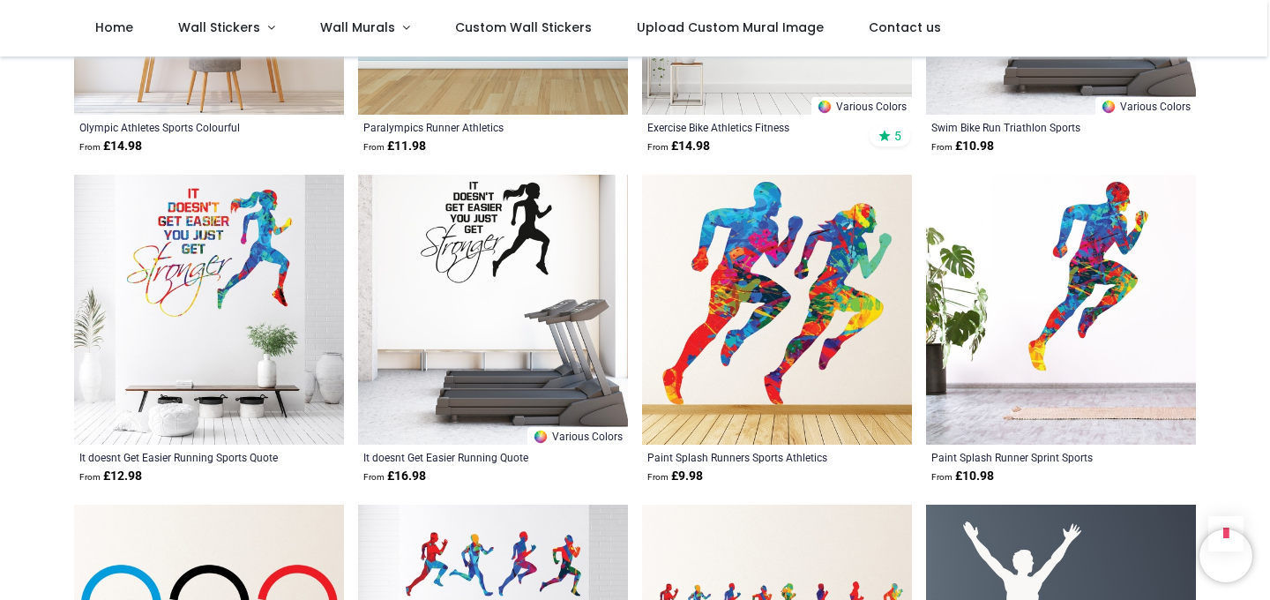
scroll to position [908, 0]
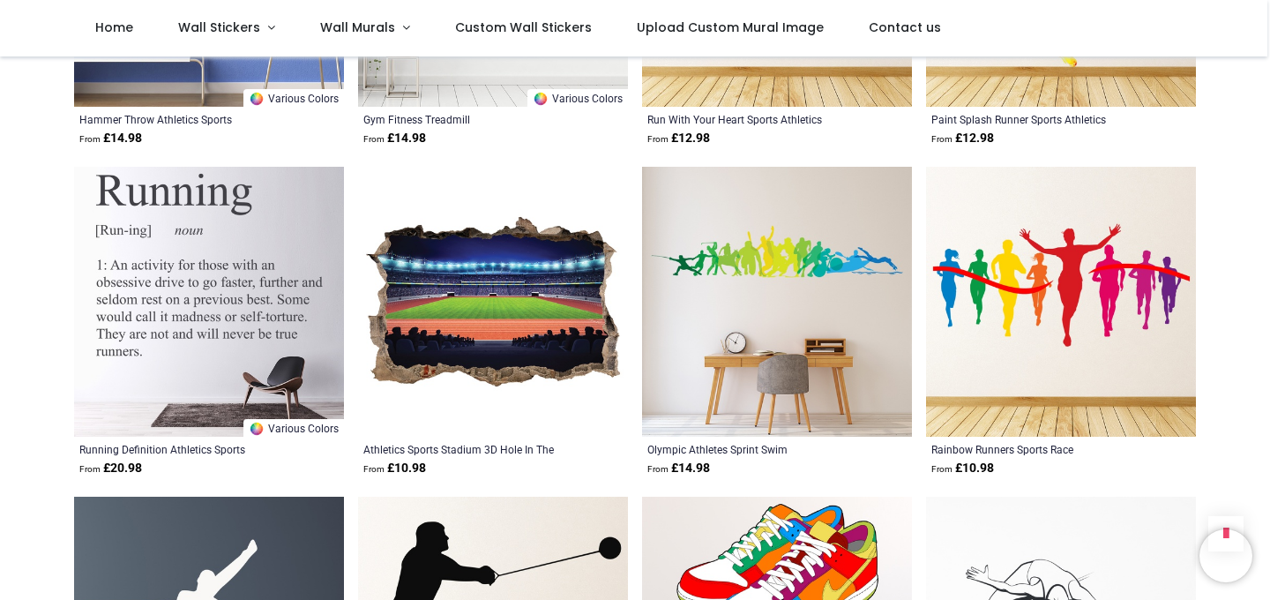
scroll to position [3901, 0]
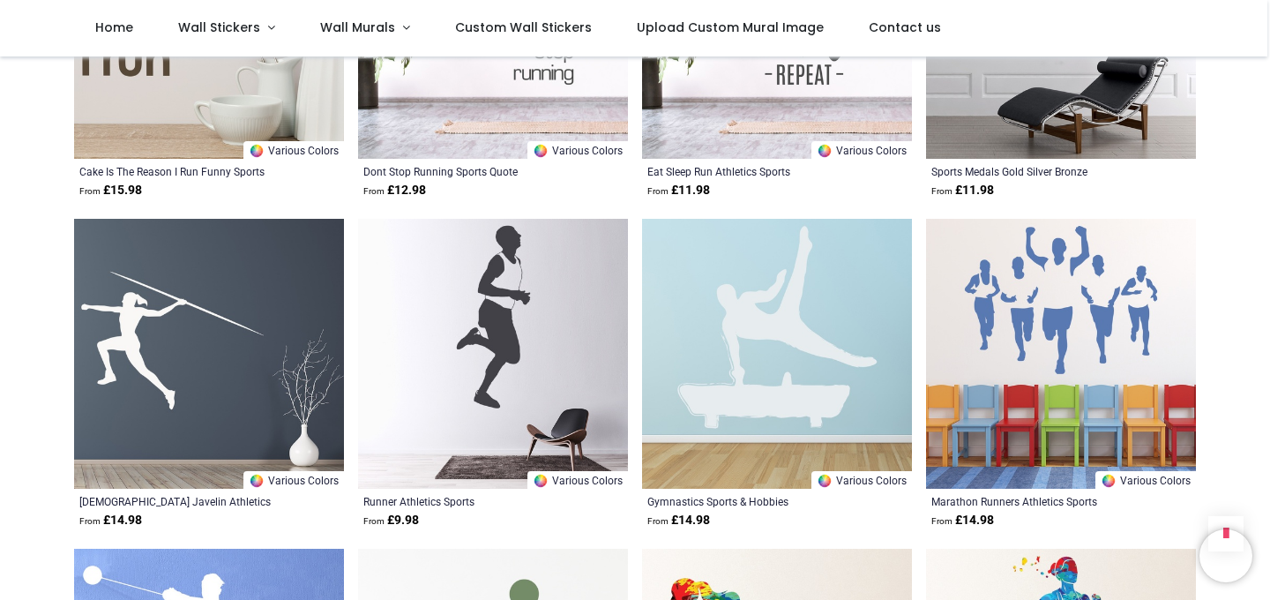
scroll to position [3085, 0]
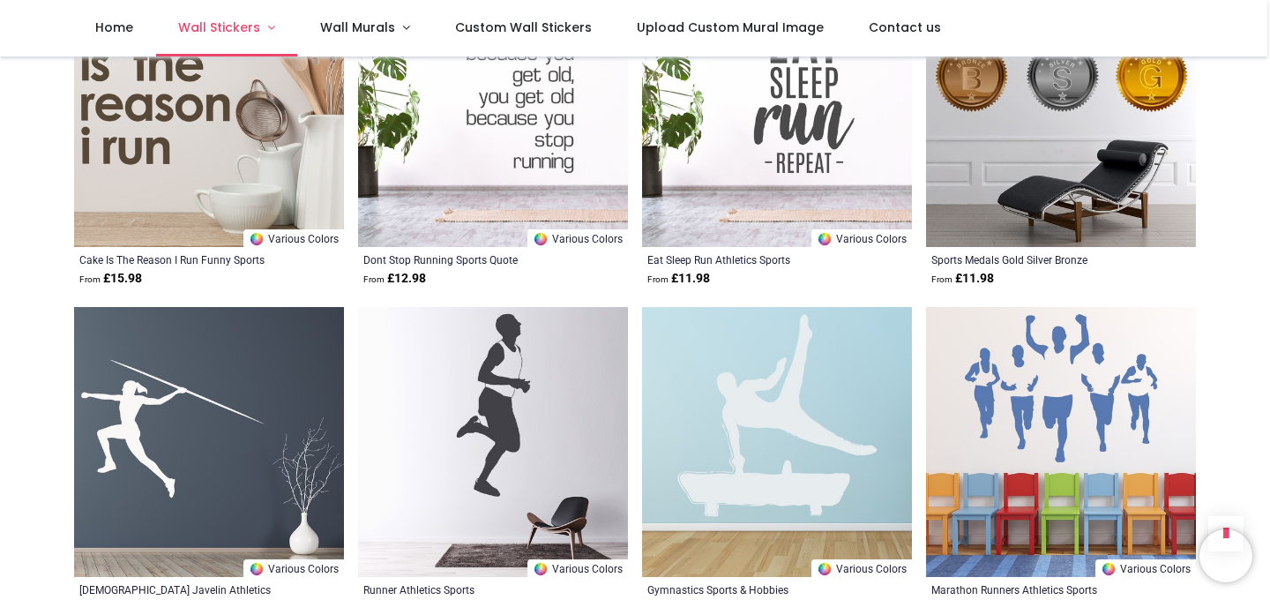
click at [247, 42] on link "Wall Stickers" at bounding box center [227, 28] width 142 height 56
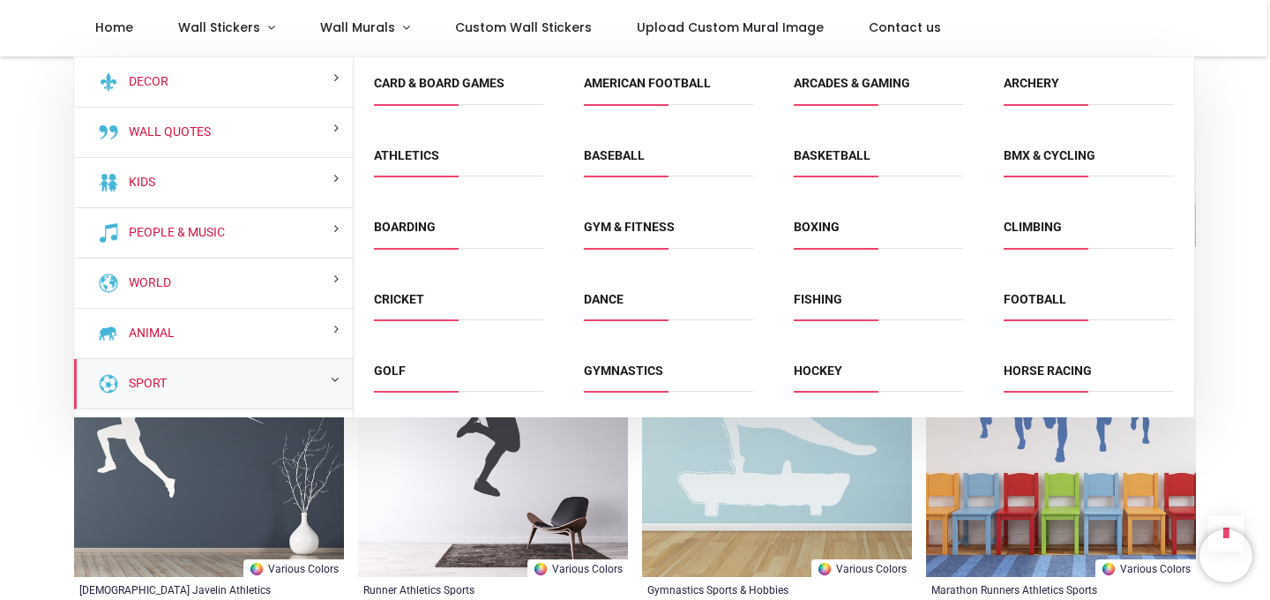
click at [174, 389] on div "Sport" at bounding box center [214, 384] width 280 height 50
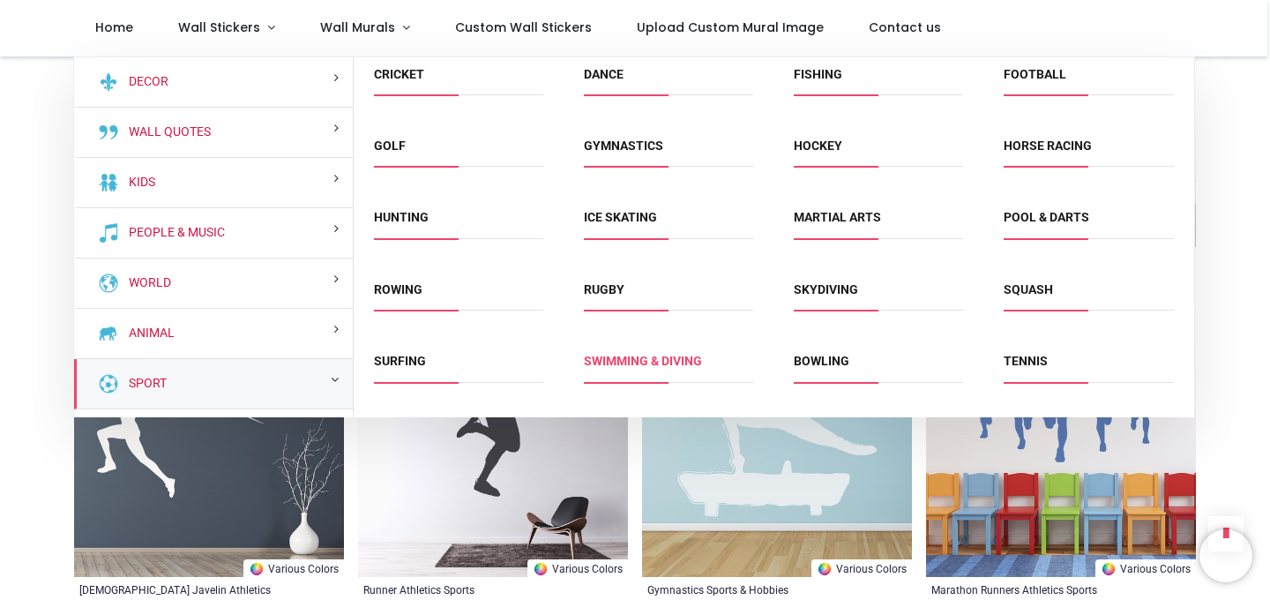
scroll to position [224, 0]
click at [610, 153] on link "Gymnastics" at bounding box center [623, 146] width 79 height 14
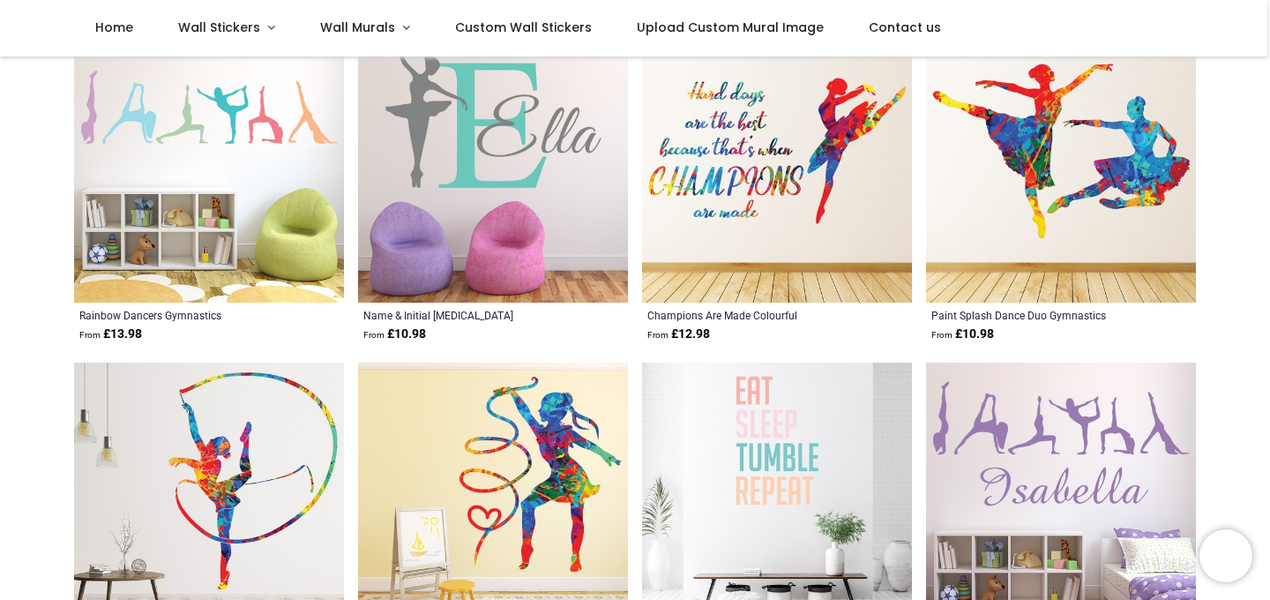
scroll to position [285, 0]
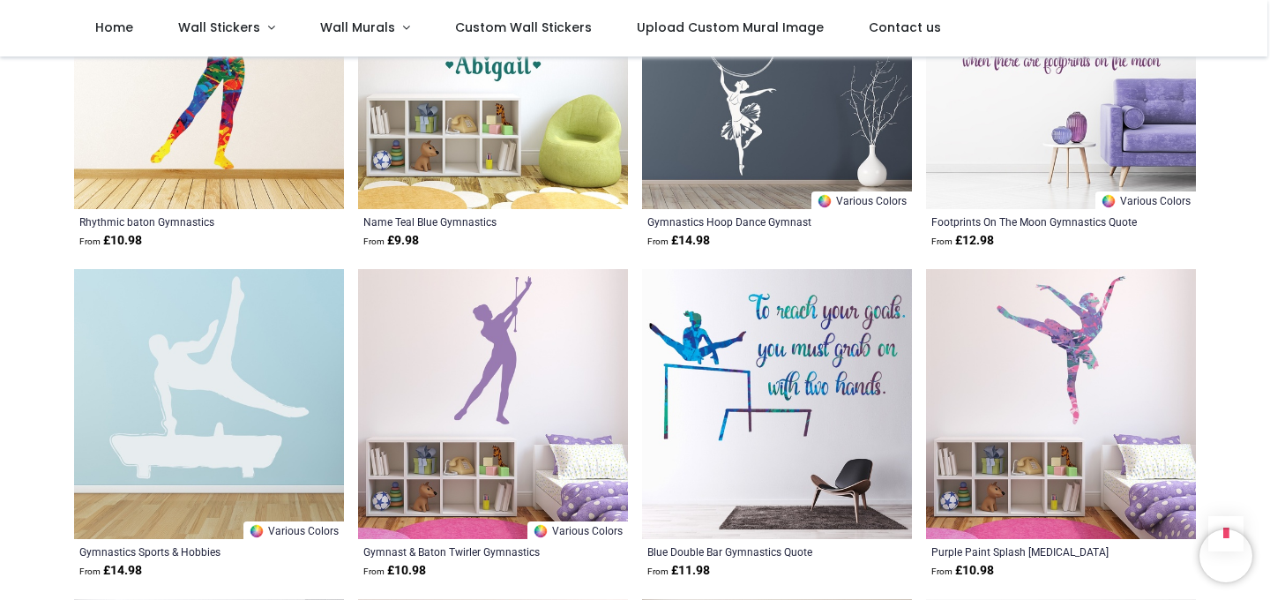
scroll to position [857, 0]
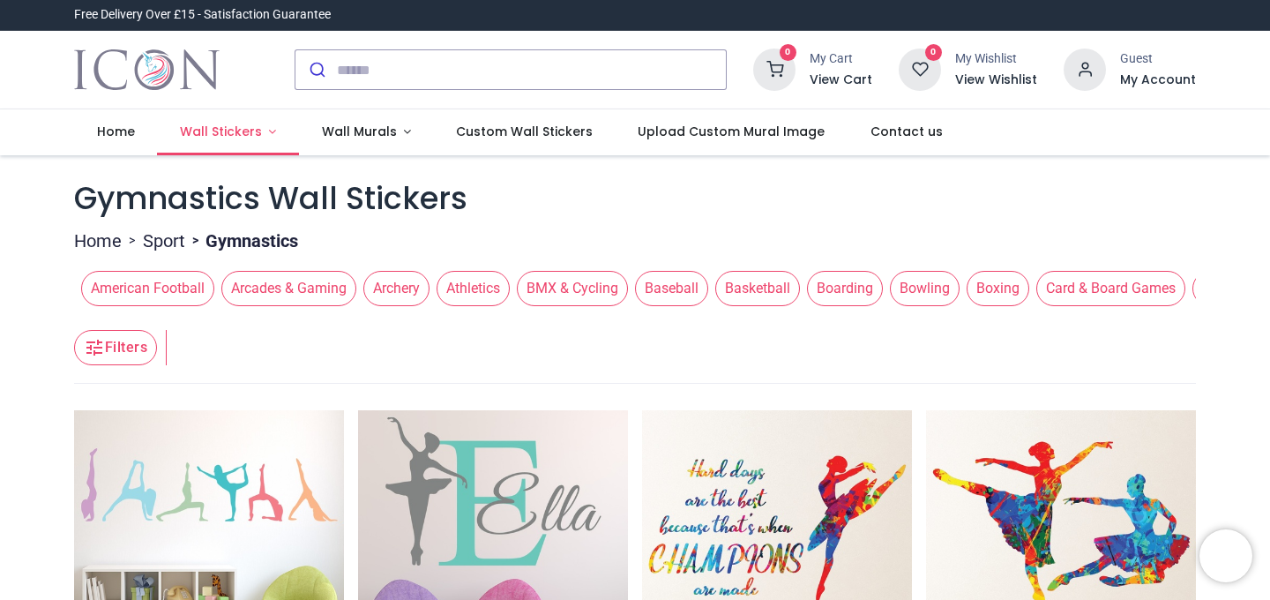
click at [225, 131] on span "Wall Stickers" at bounding box center [221, 132] width 82 height 18
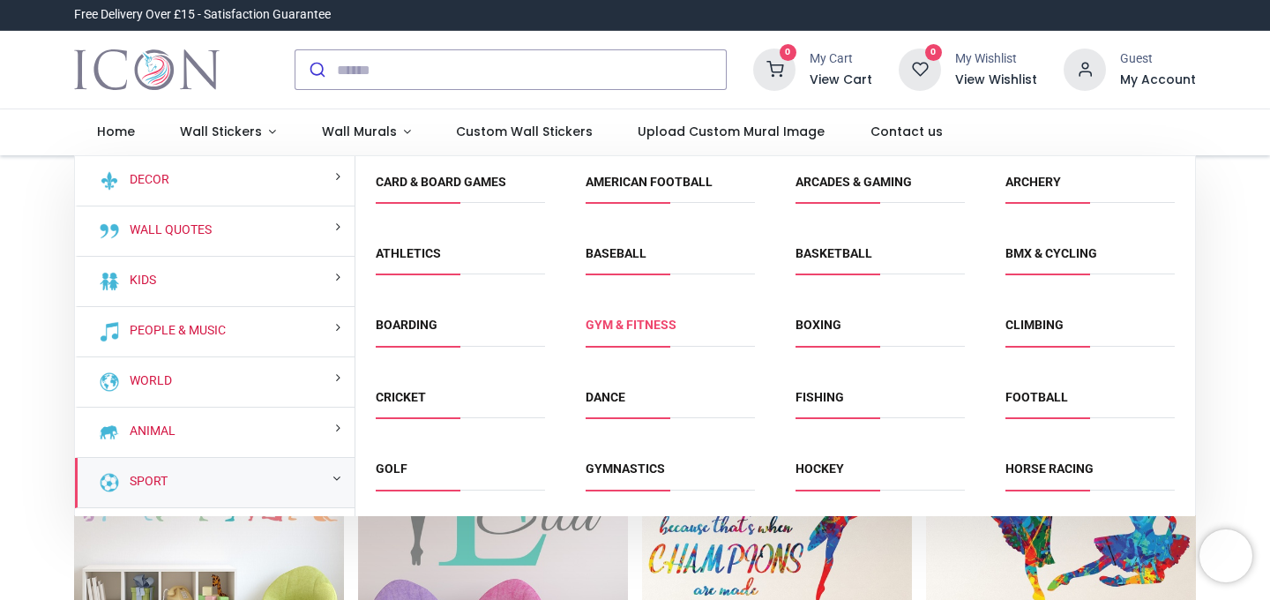
click at [641, 319] on link "Gym & fitness" at bounding box center [631, 324] width 91 height 14
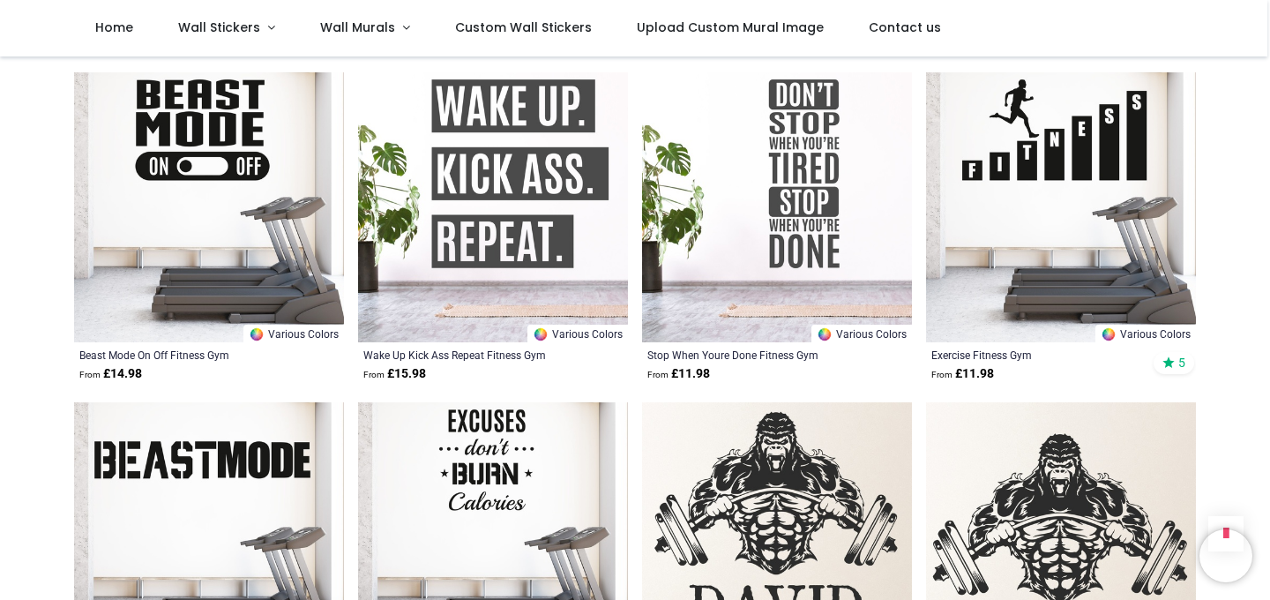
scroll to position [1983, 0]
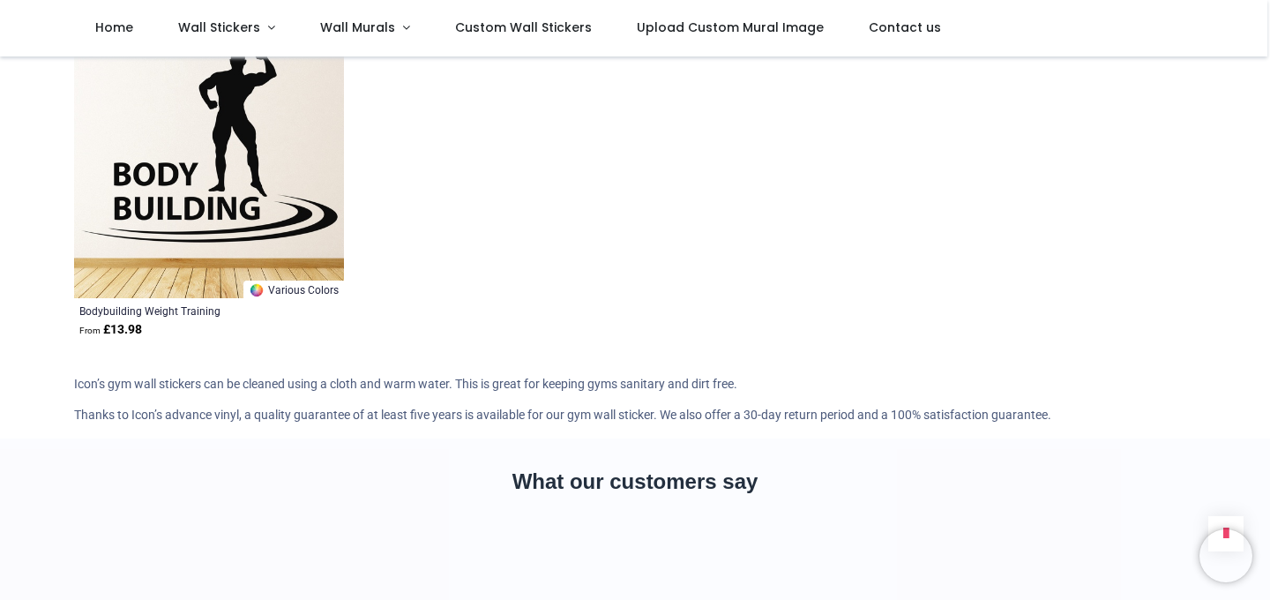
scroll to position [7638, 0]
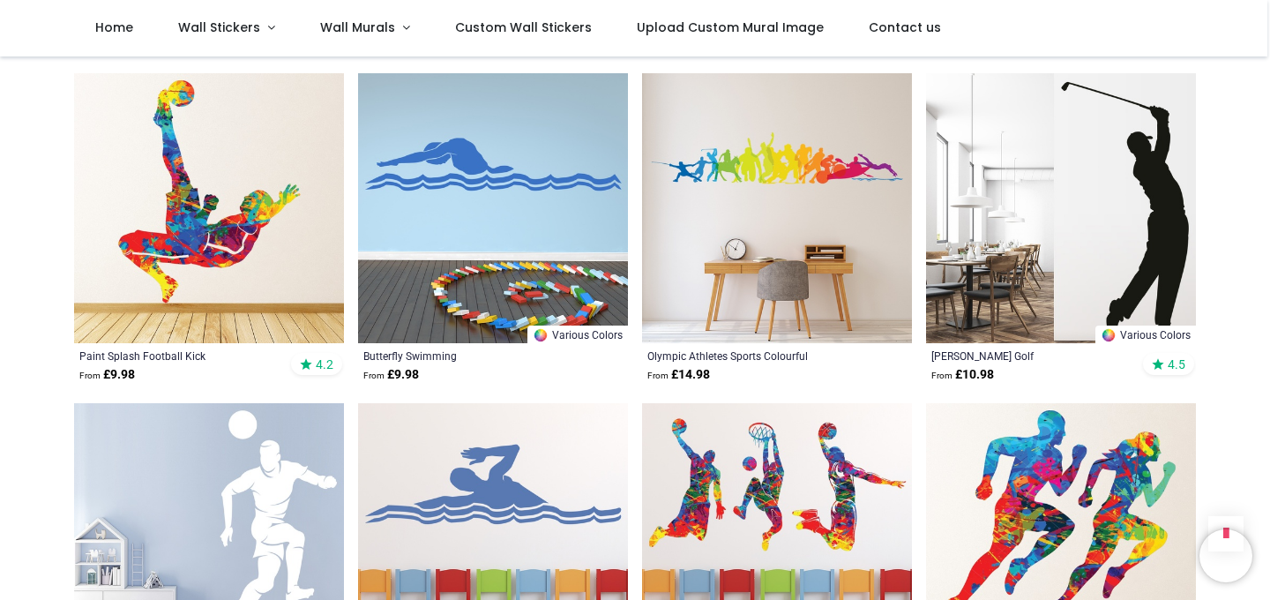
scroll to position [1226, 0]
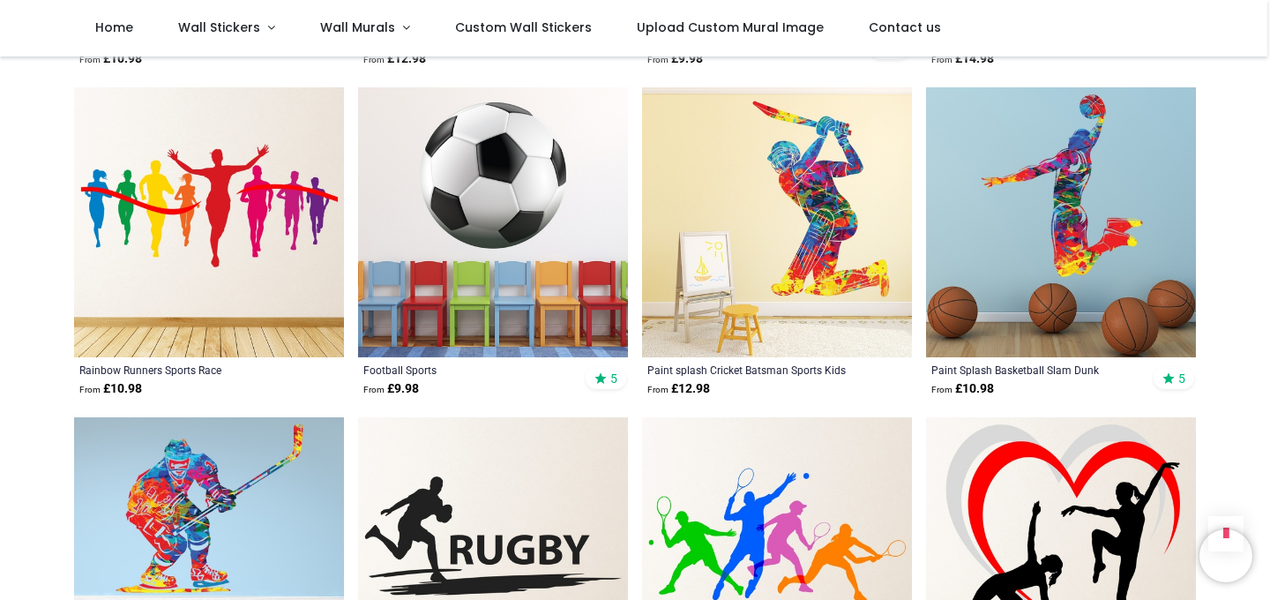
scroll to position [3229, 0]
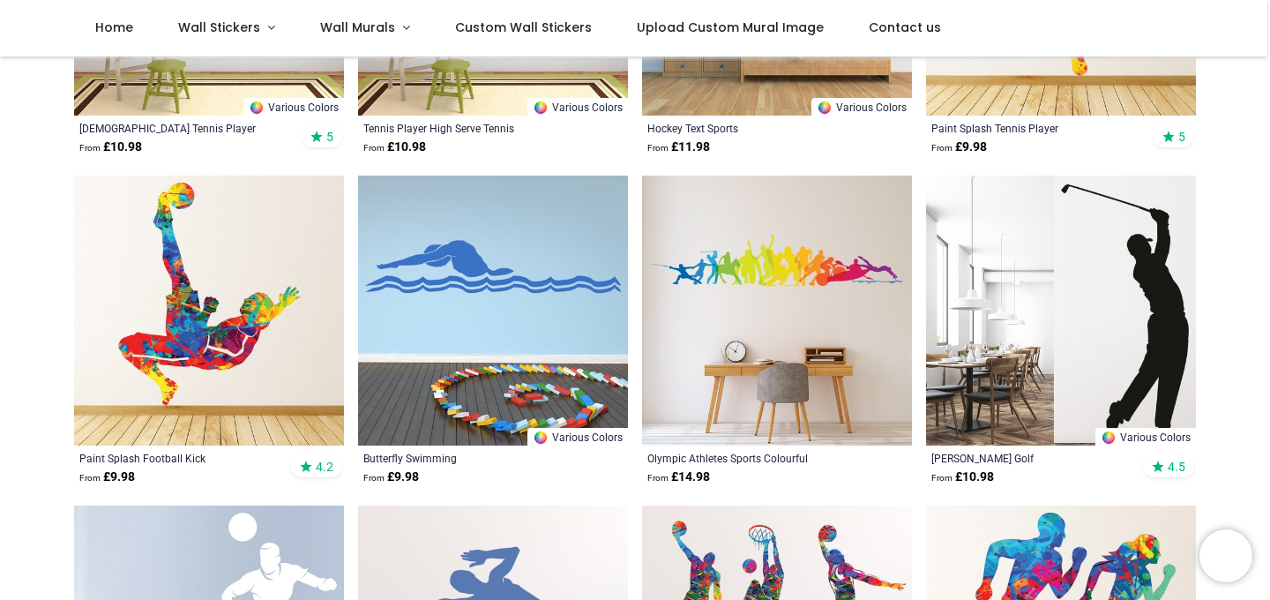
scroll to position [543, 0]
